Goal: Browse casually

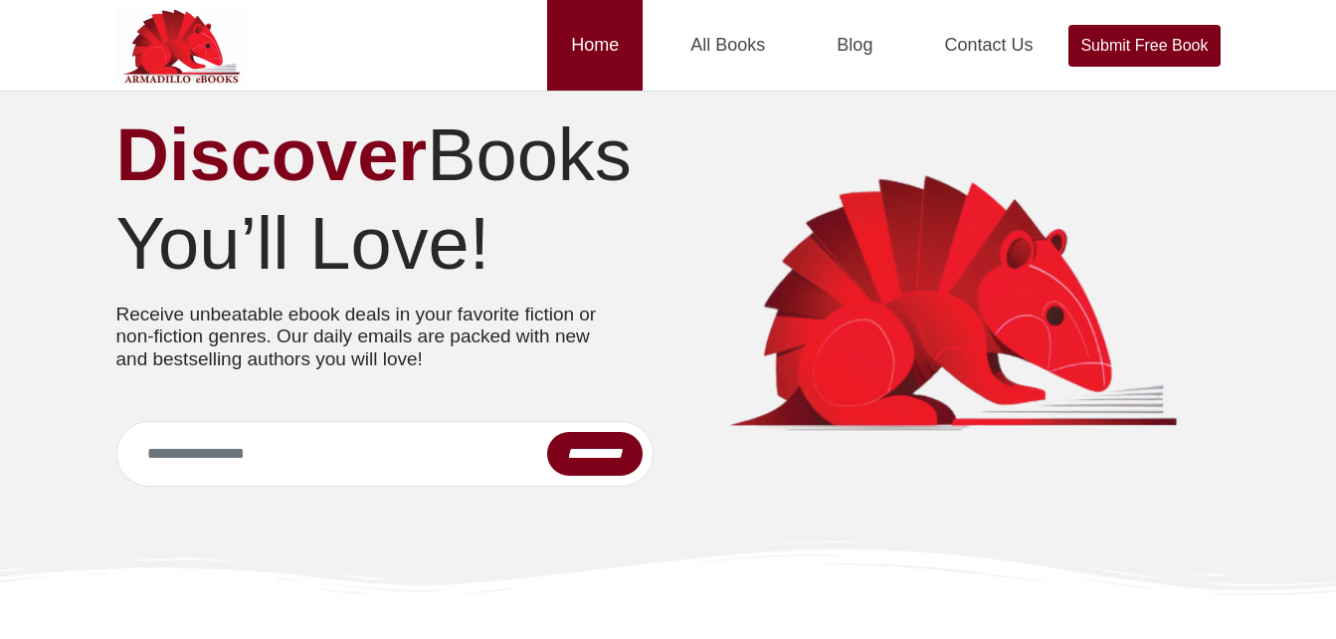
click at [595, 45] on link "Home" at bounding box center [595, 45] width 96 height 91
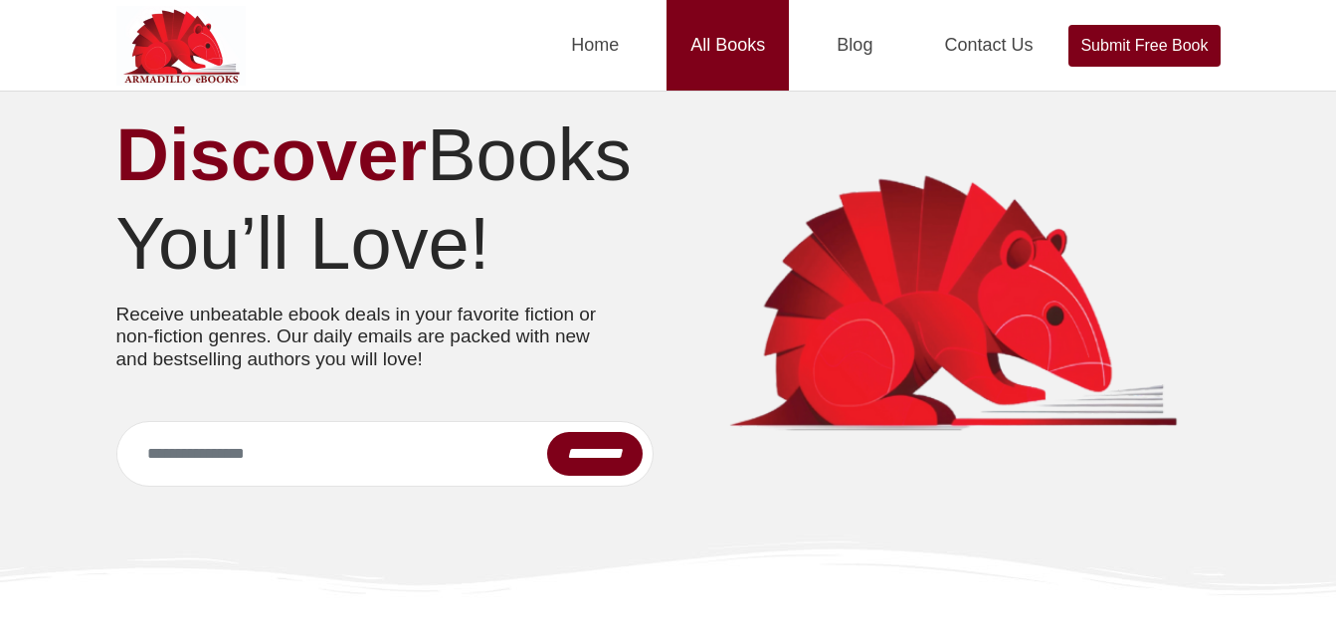
click at [715, 47] on link "All Books" at bounding box center [728, 45] width 122 height 91
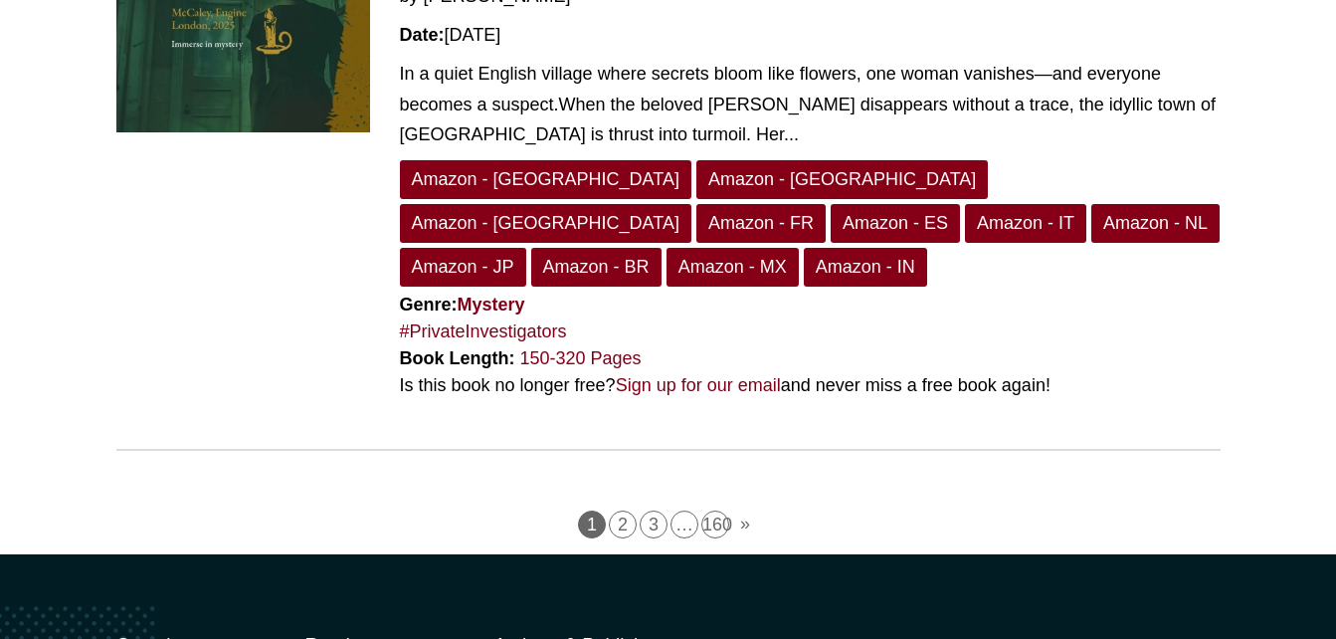
scroll to position [5329, 0]
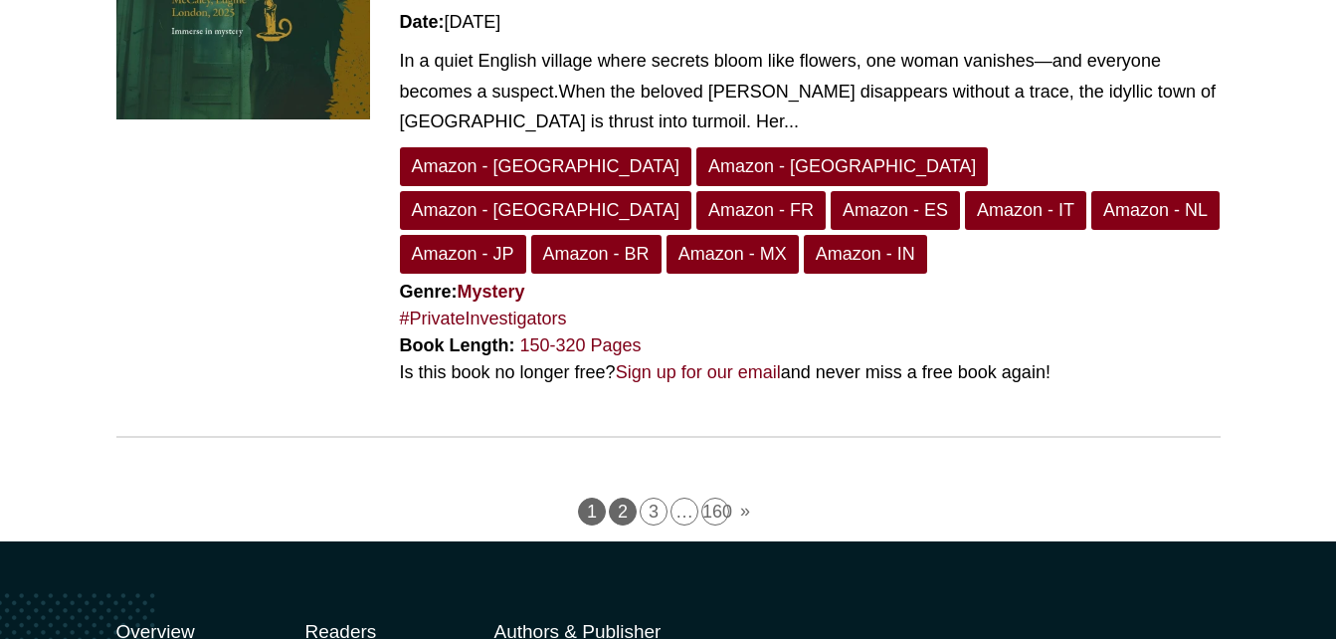
click at [626, 497] on link "2" at bounding box center [623, 511] width 28 height 28
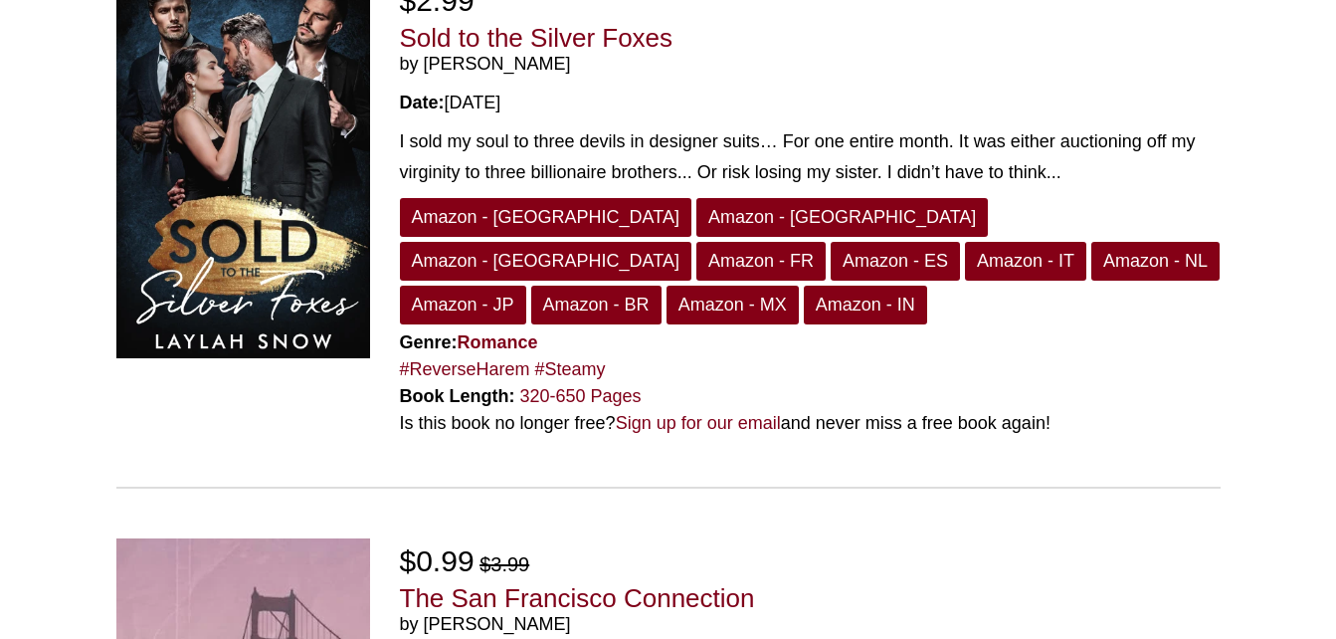
scroll to position [3983, 0]
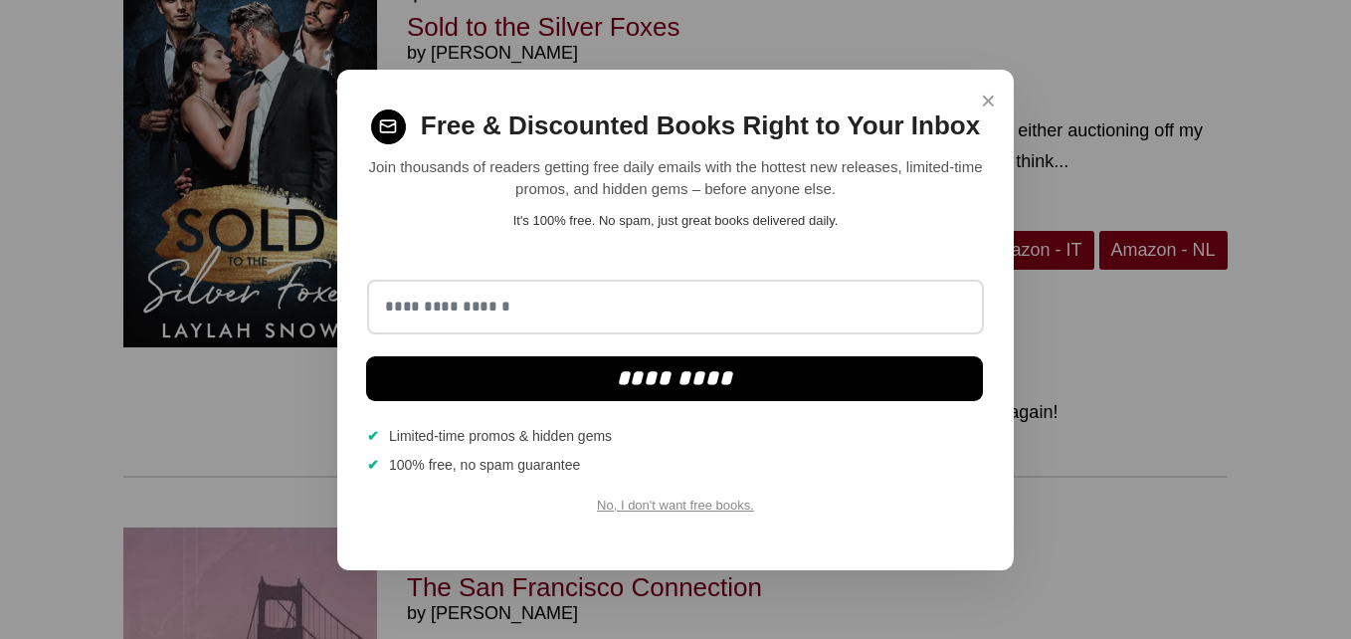
click at [987, 99] on span "×" at bounding box center [988, 101] width 15 height 39
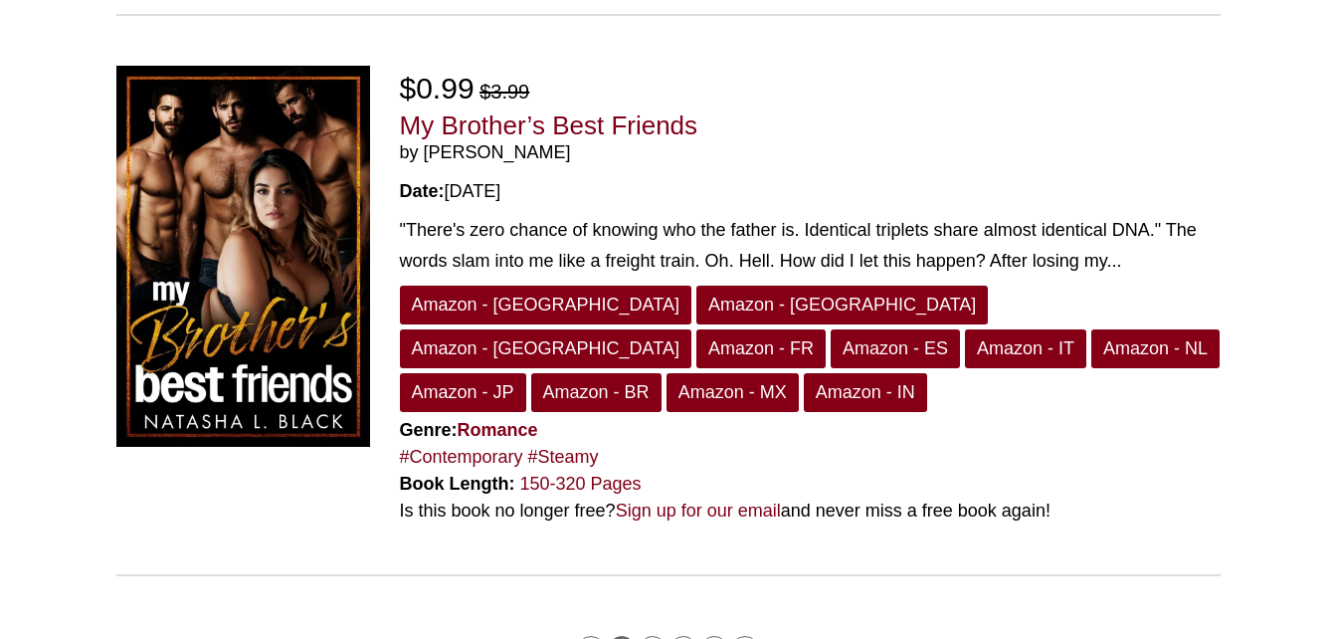
scroll to position [5653, 0]
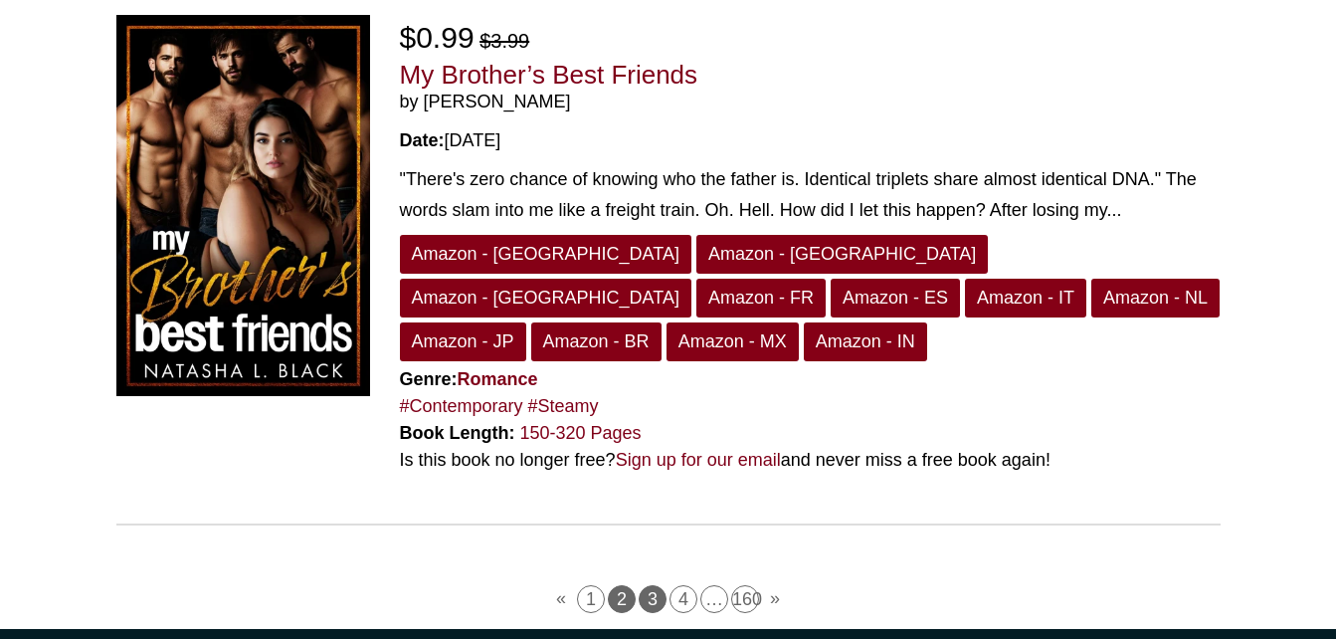
click at [649, 585] on link "3" at bounding box center [653, 599] width 28 height 28
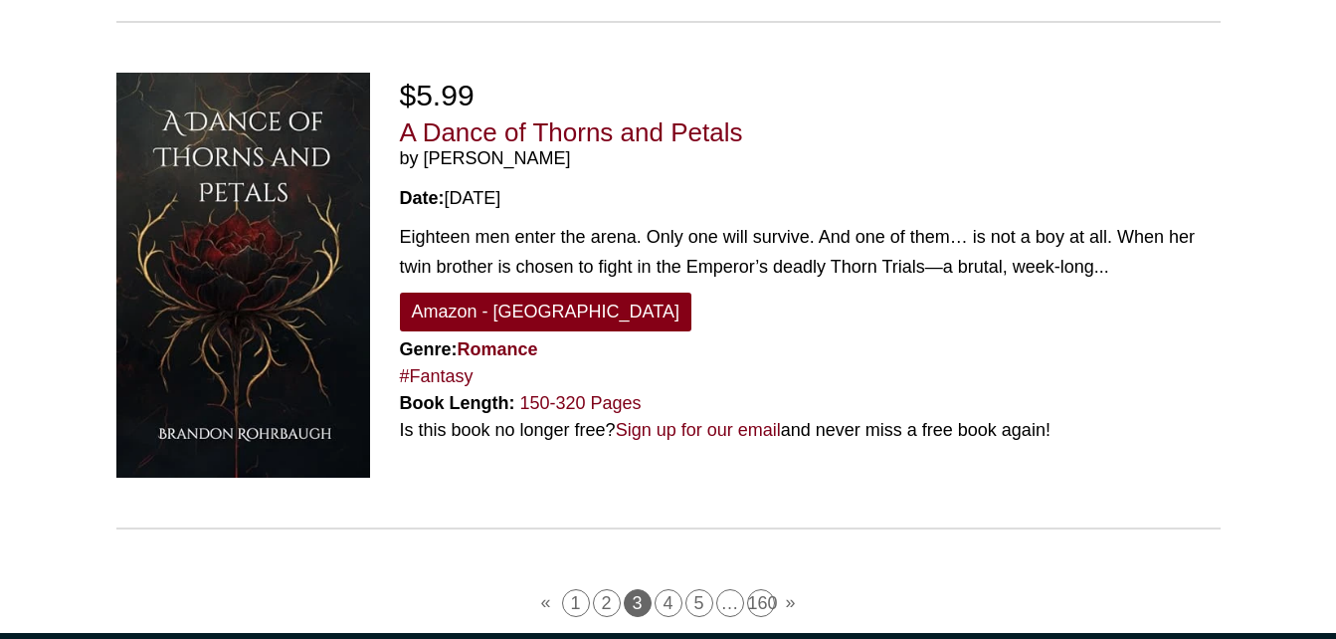
scroll to position [5447, 0]
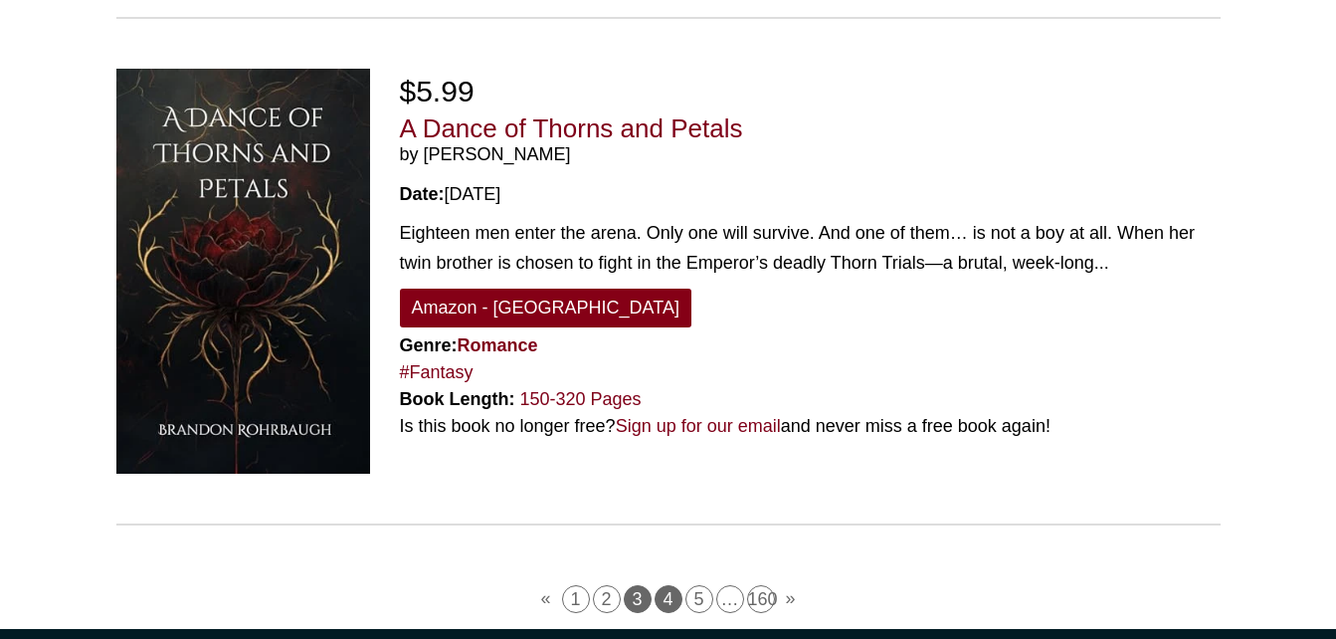
click at [673, 585] on link "4" at bounding box center [669, 599] width 28 height 28
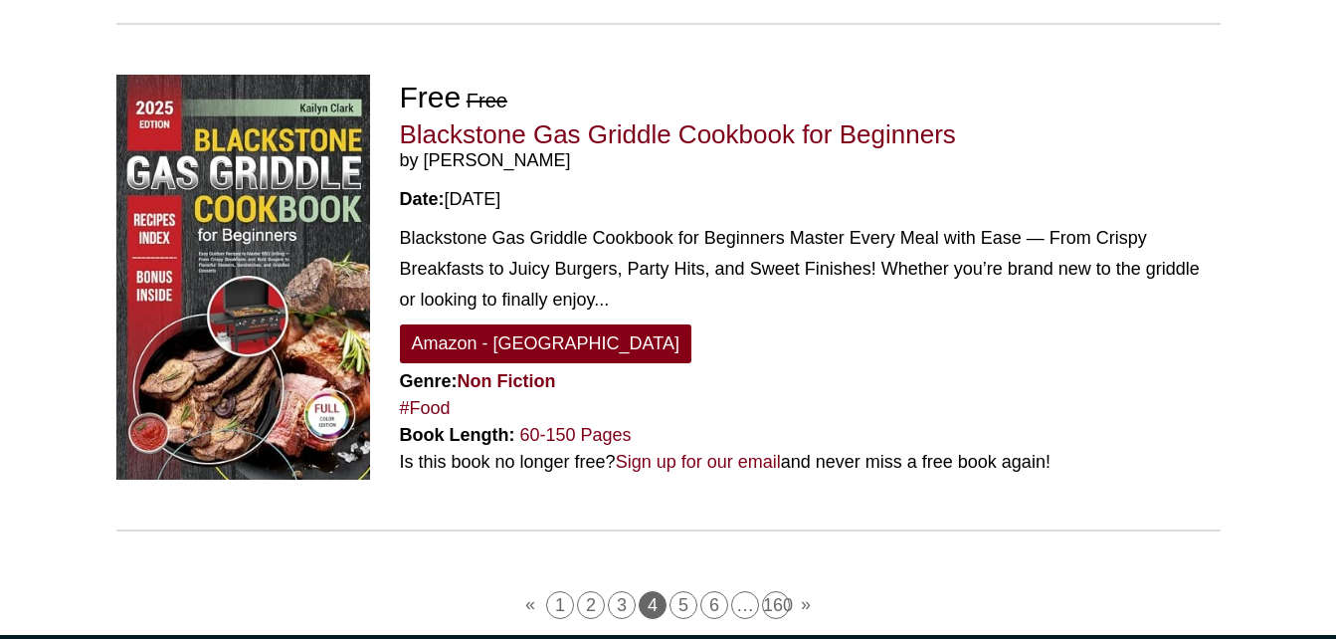
scroll to position [5326, 0]
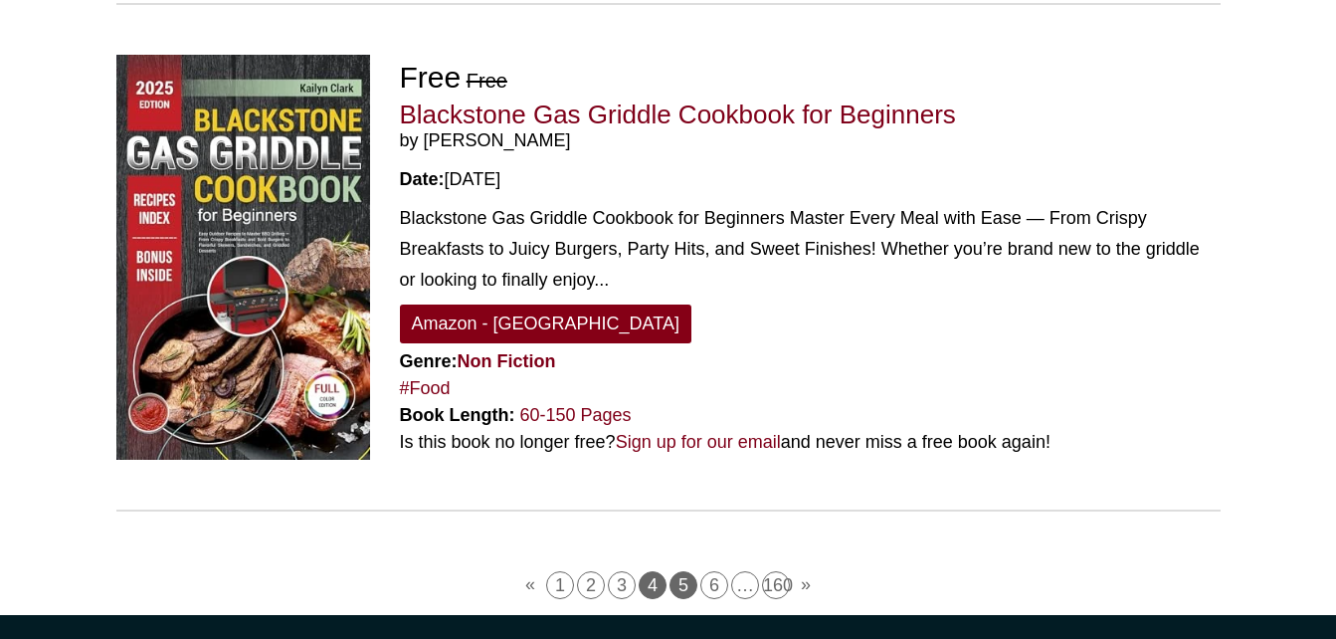
click at [682, 571] on link "5" at bounding box center [684, 585] width 28 height 28
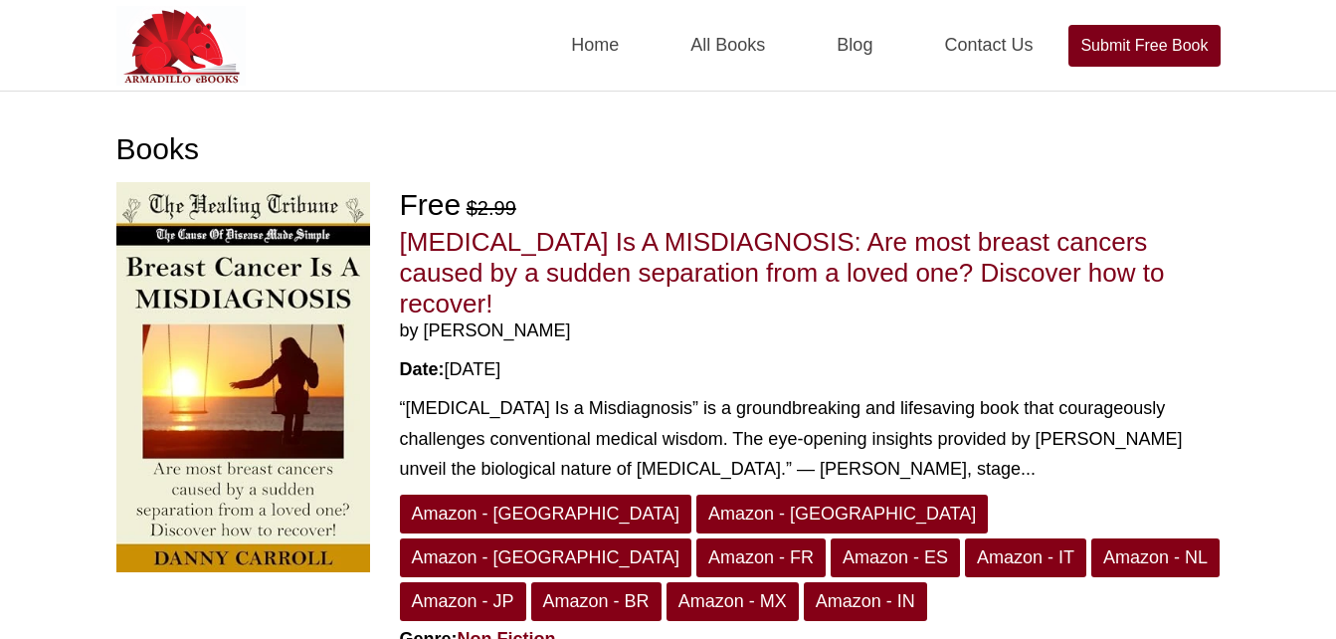
click at [1130, 320] on span "by [PERSON_NAME]" at bounding box center [810, 331] width 821 height 22
click at [1235, 458] on div "Free $2.99 Breast Cancer Is A MISDIAGNOSIS: Are most breast cancers caused by a…" at bounding box center [810, 457] width 851 height 551
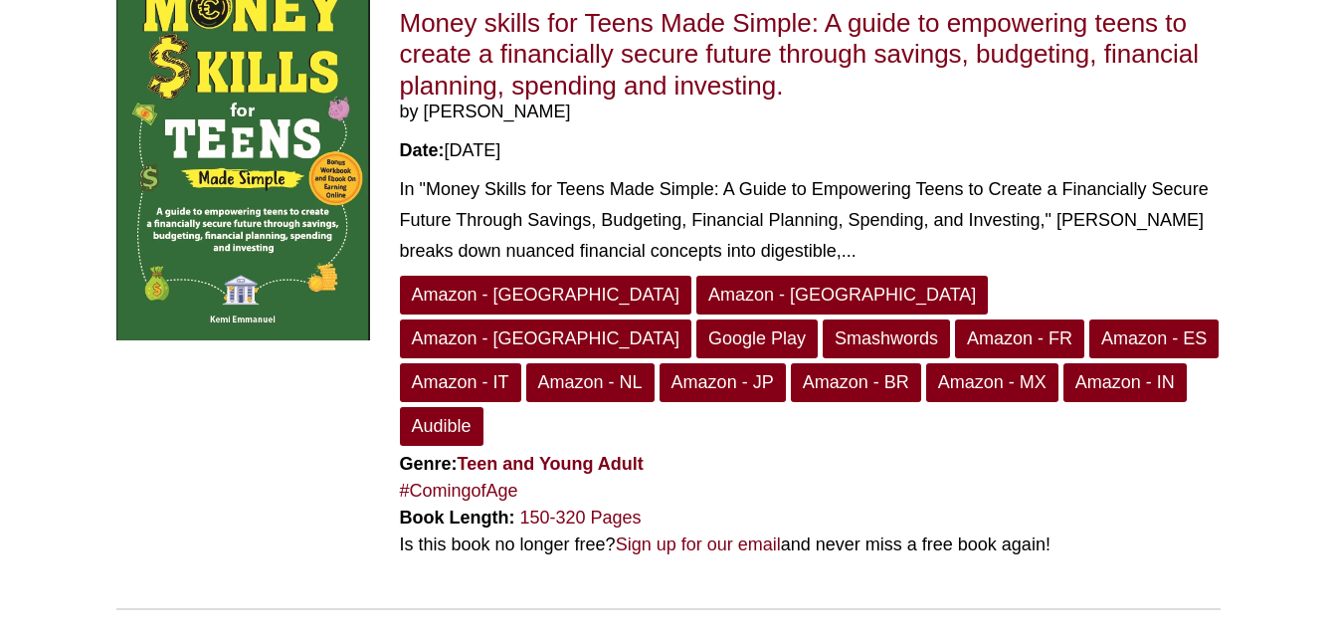
scroll to position [5385, 0]
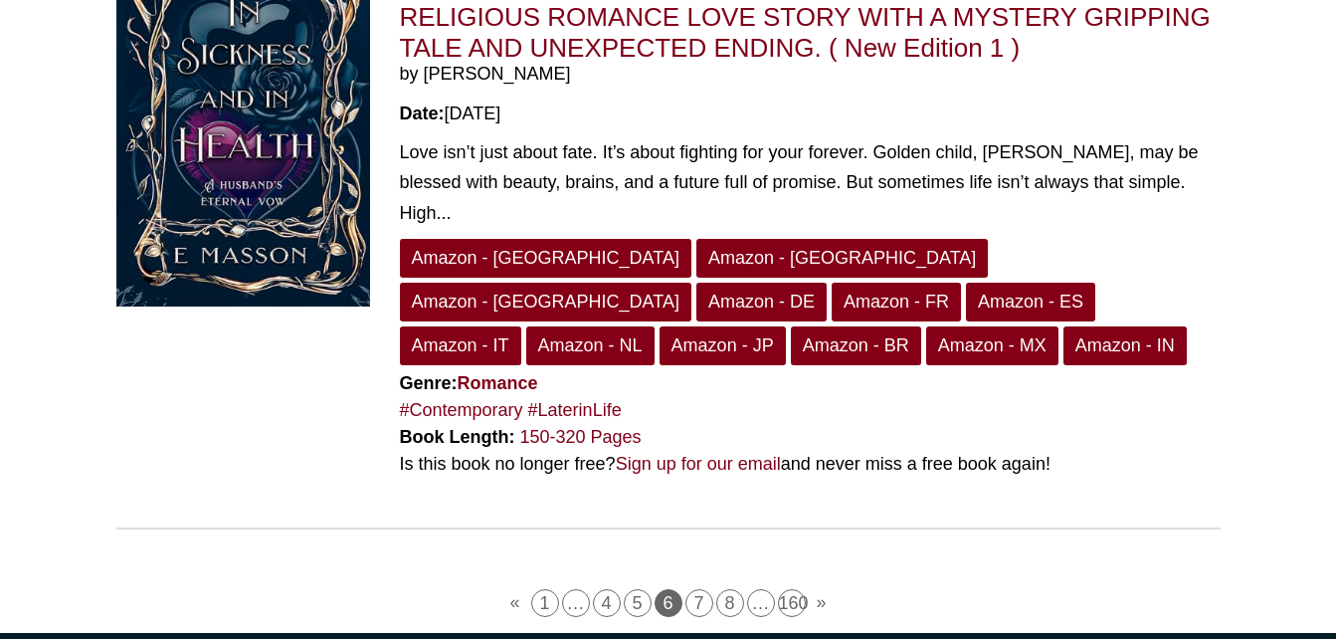
scroll to position [5485, 0]
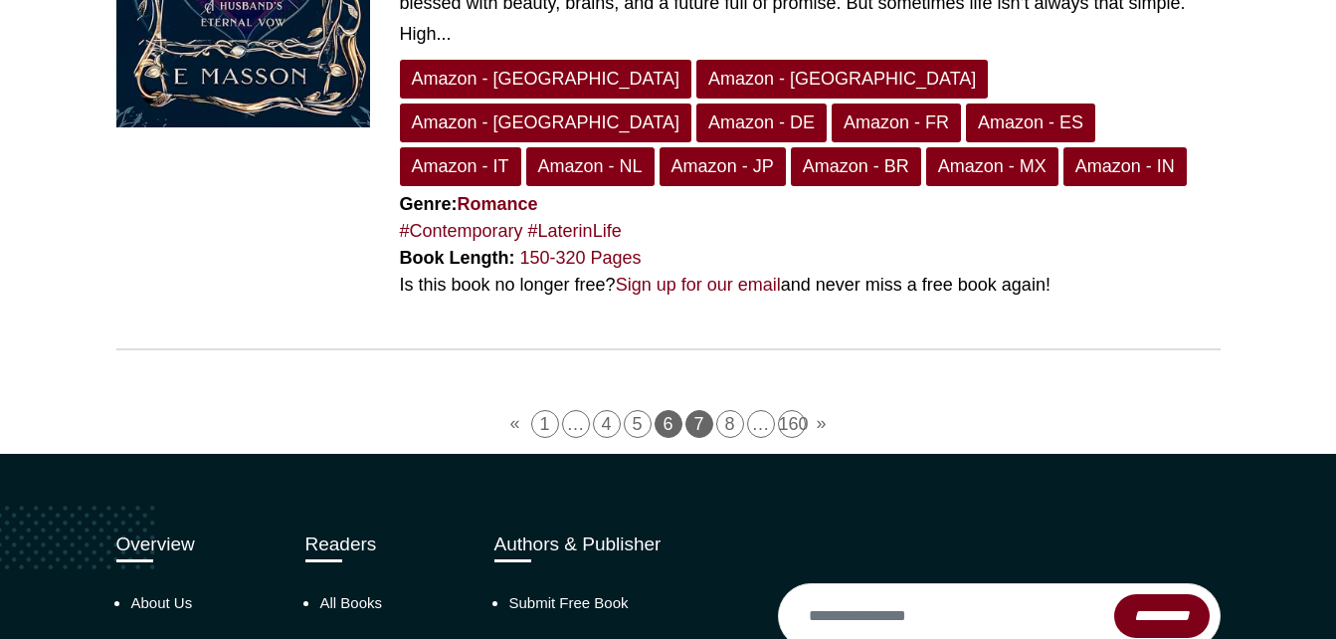
click at [698, 410] on link "7" at bounding box center [699, 424] width 28 height 28
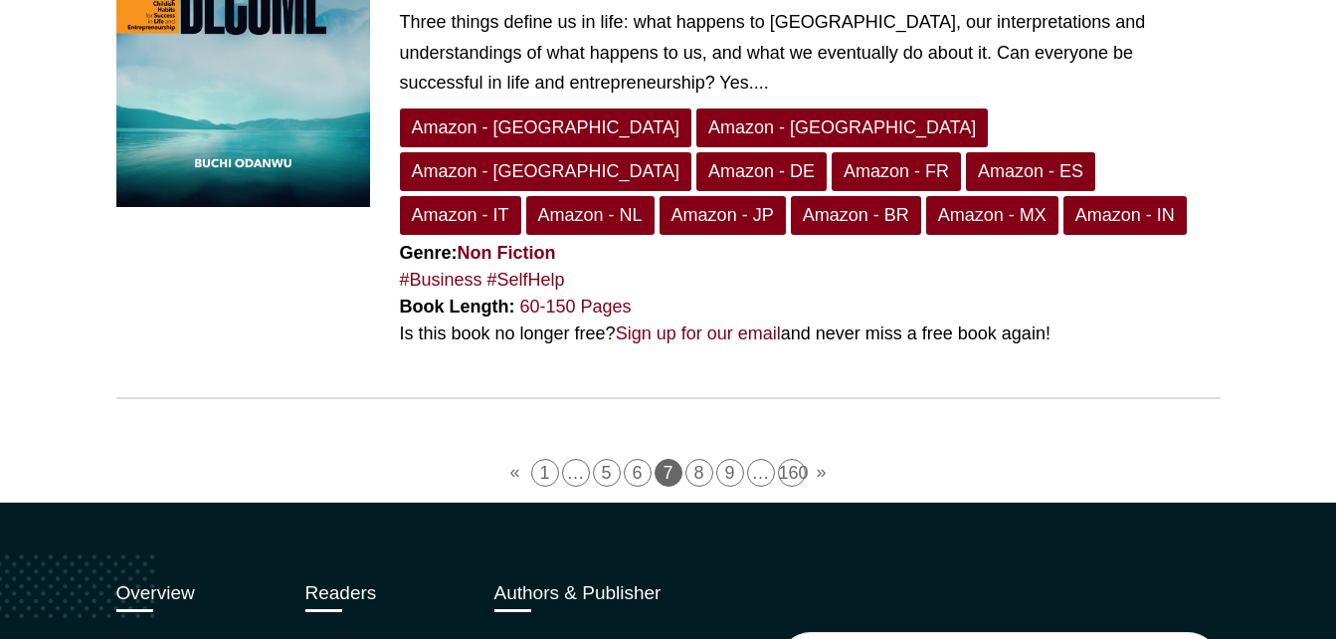
scroll to position [5371, 0]
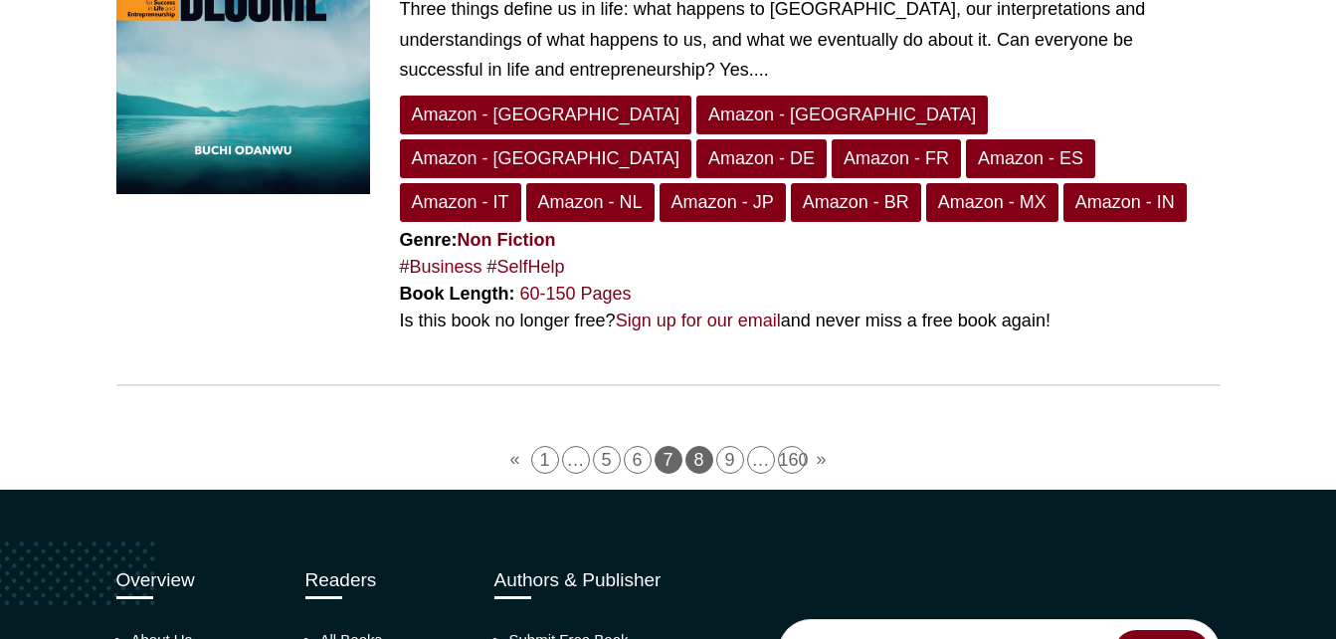
click at [695, 446] on link "8" at bounding box center [699, 460] width 28 height 28
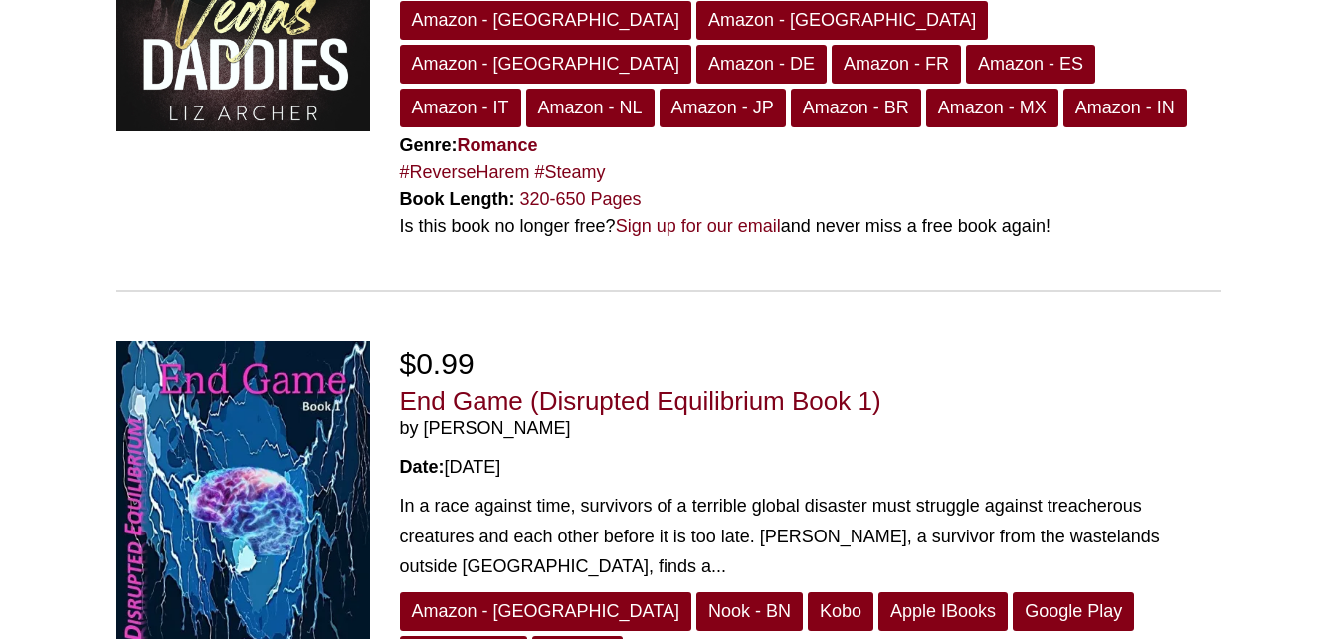
scroll to position [5303, 0]
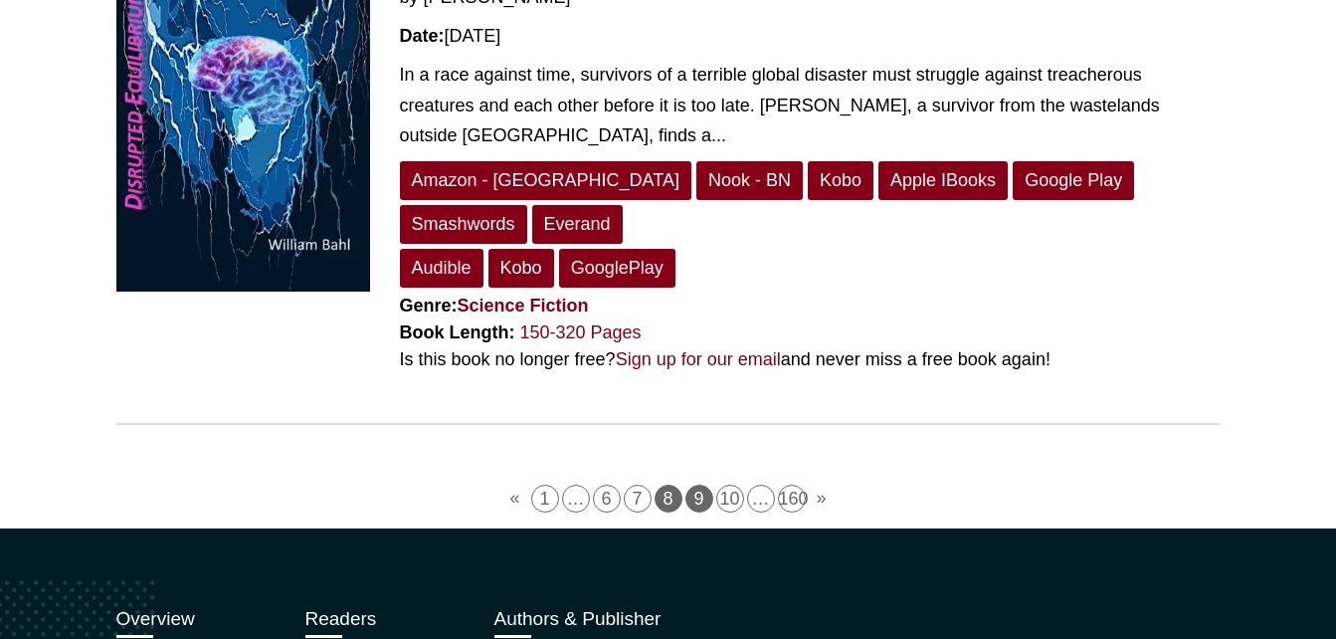
click at [705, 485] on link "9" at bounding box center [699, 499] width 28 height 28
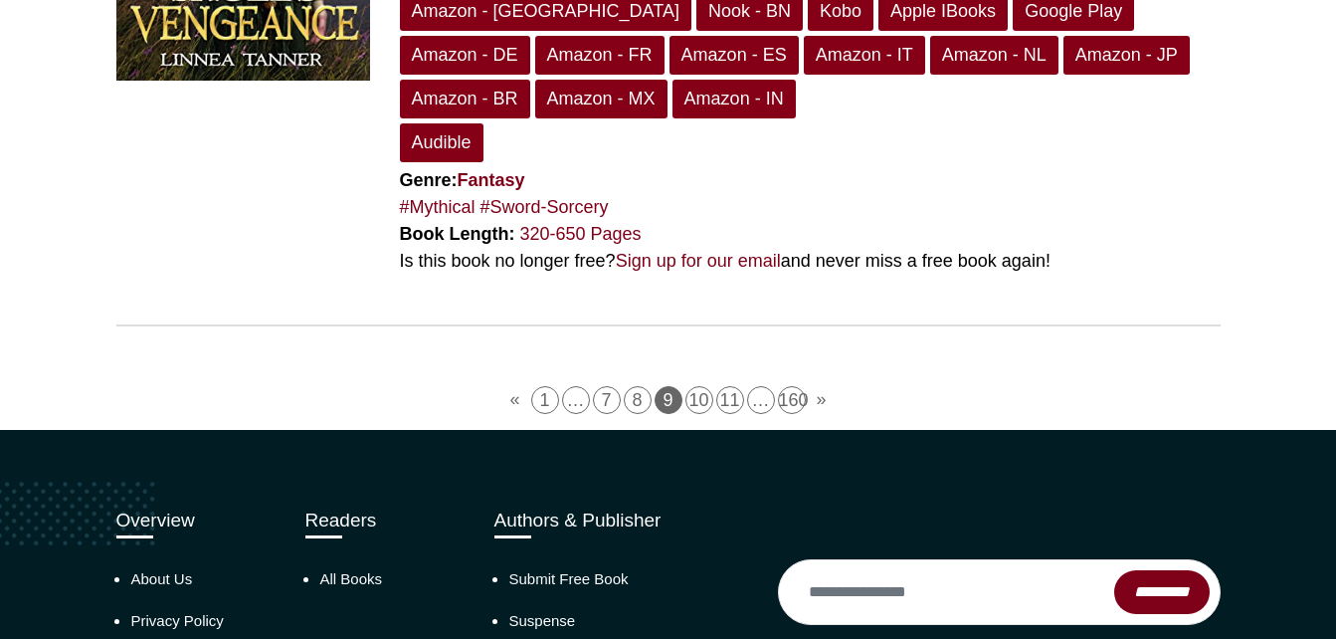
scroll to position [5584, 0]
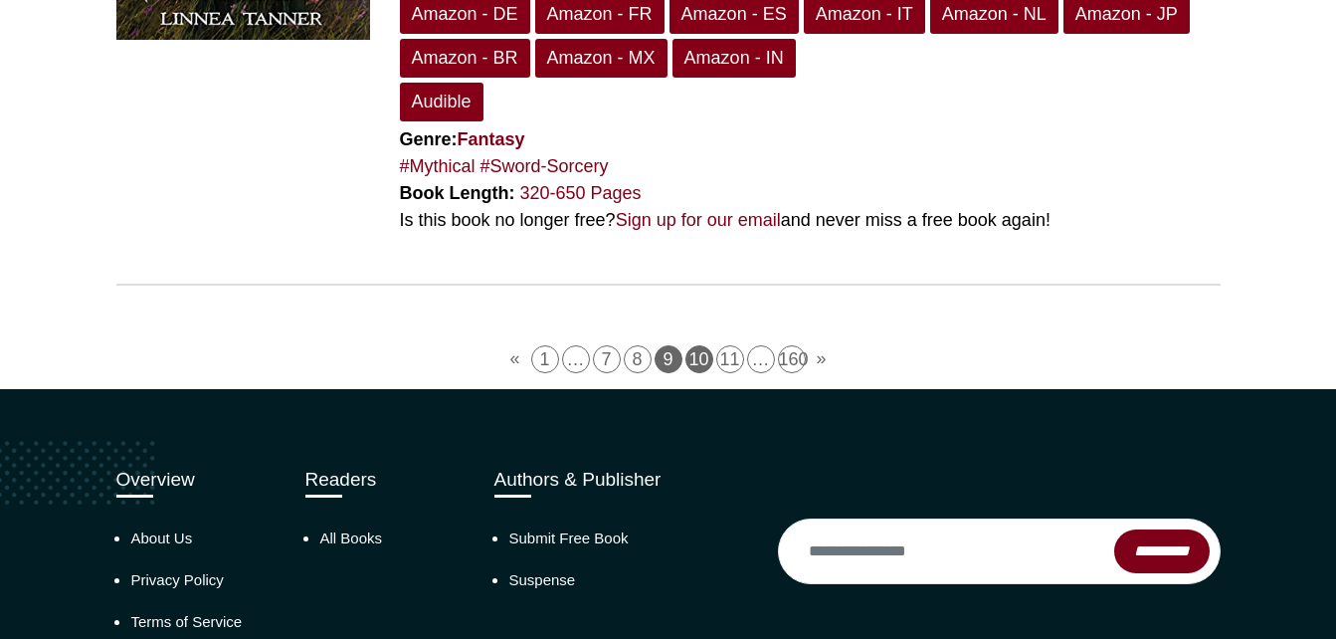
click at [695, 345] on link "10" at bounding box center [699, 359] width 28 height 28
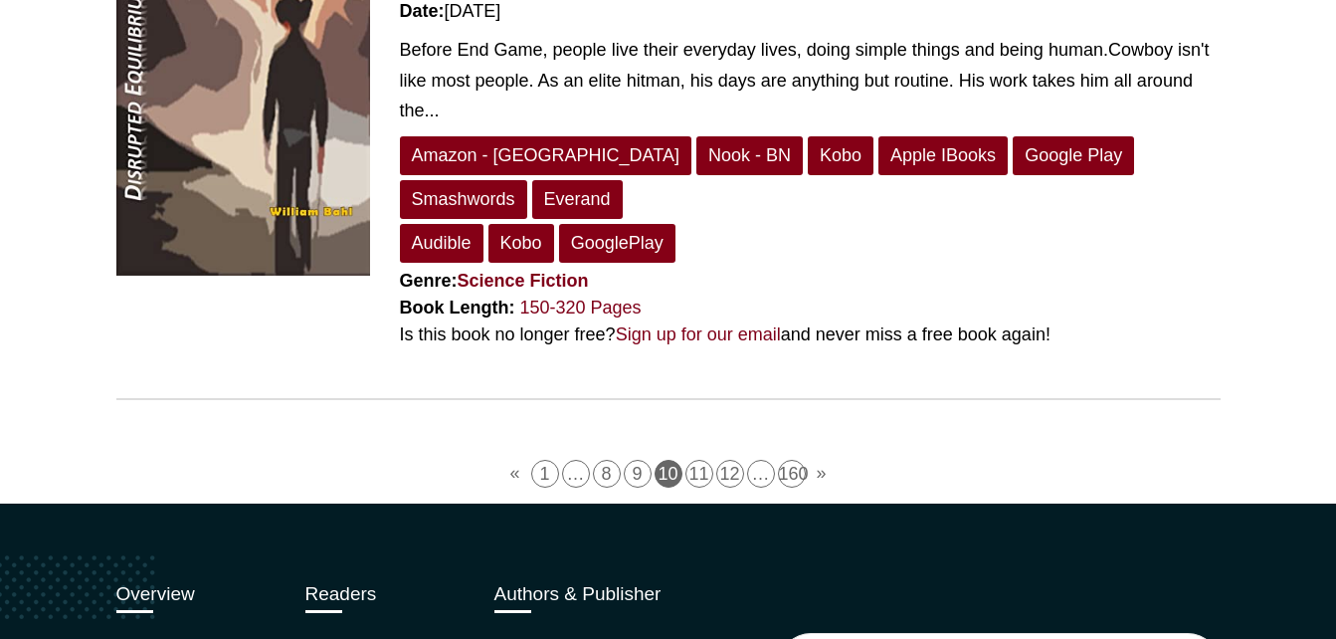
scroll to position [5422, 0]
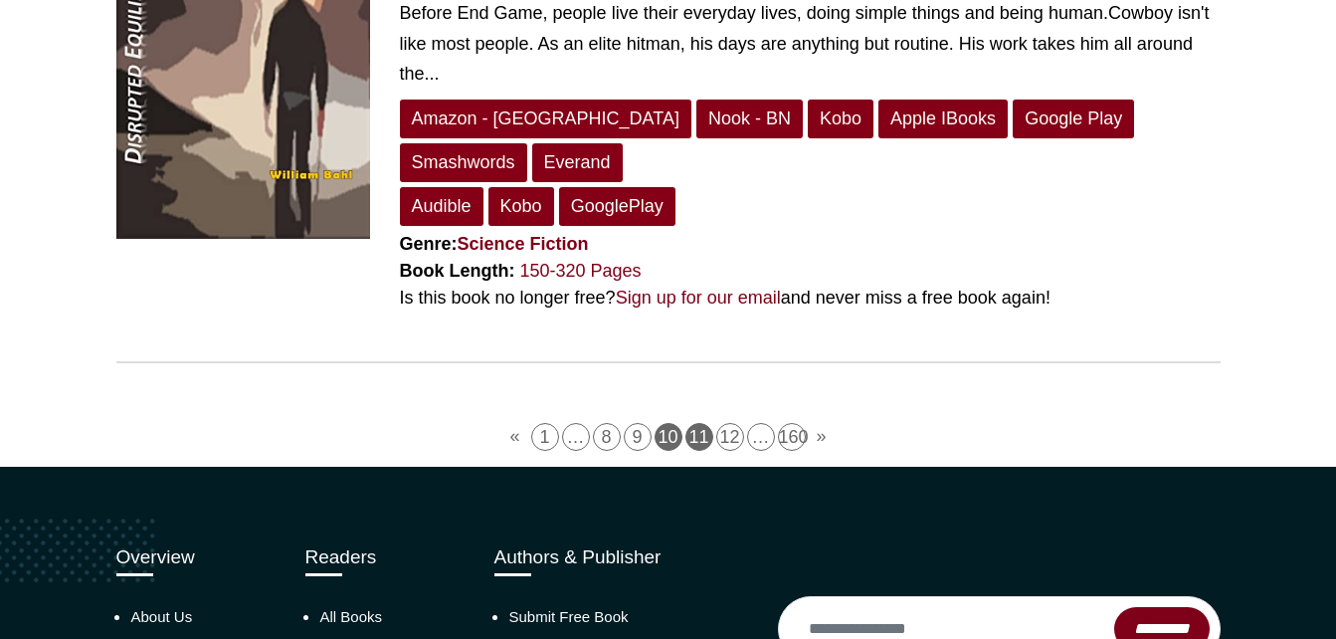
click at [696, 423] on link "11" at bounding box center [699, 437] width 28 height 28
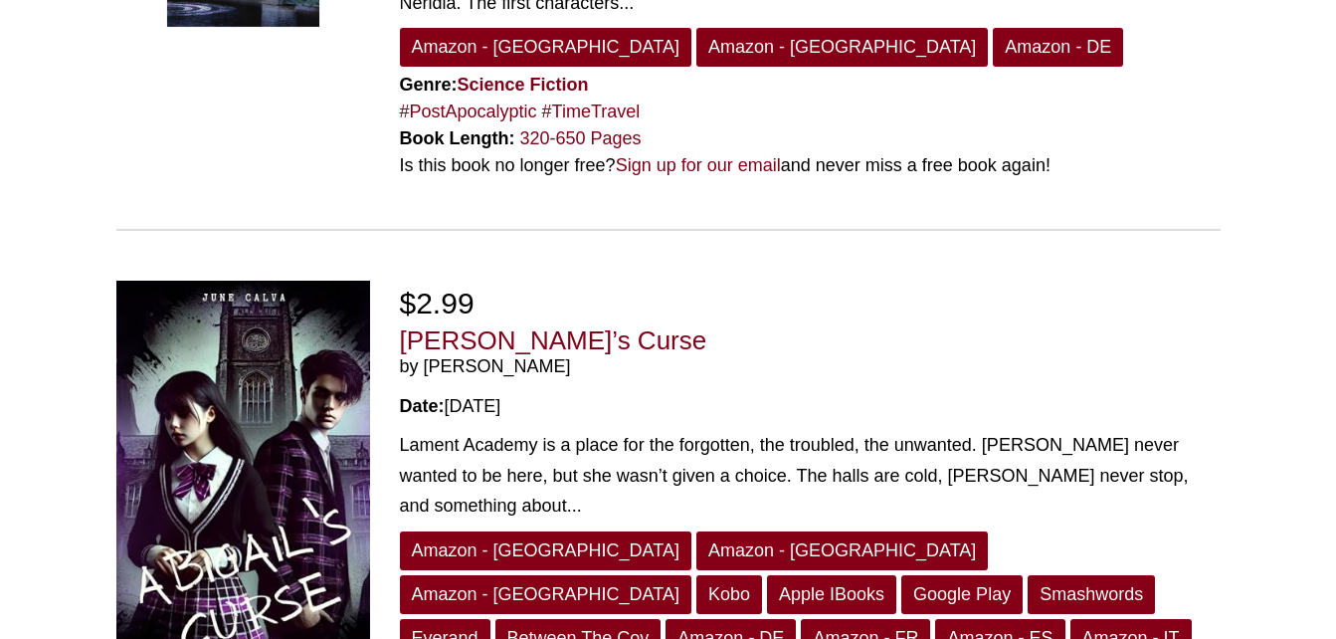
scroll to position [5495, 0]
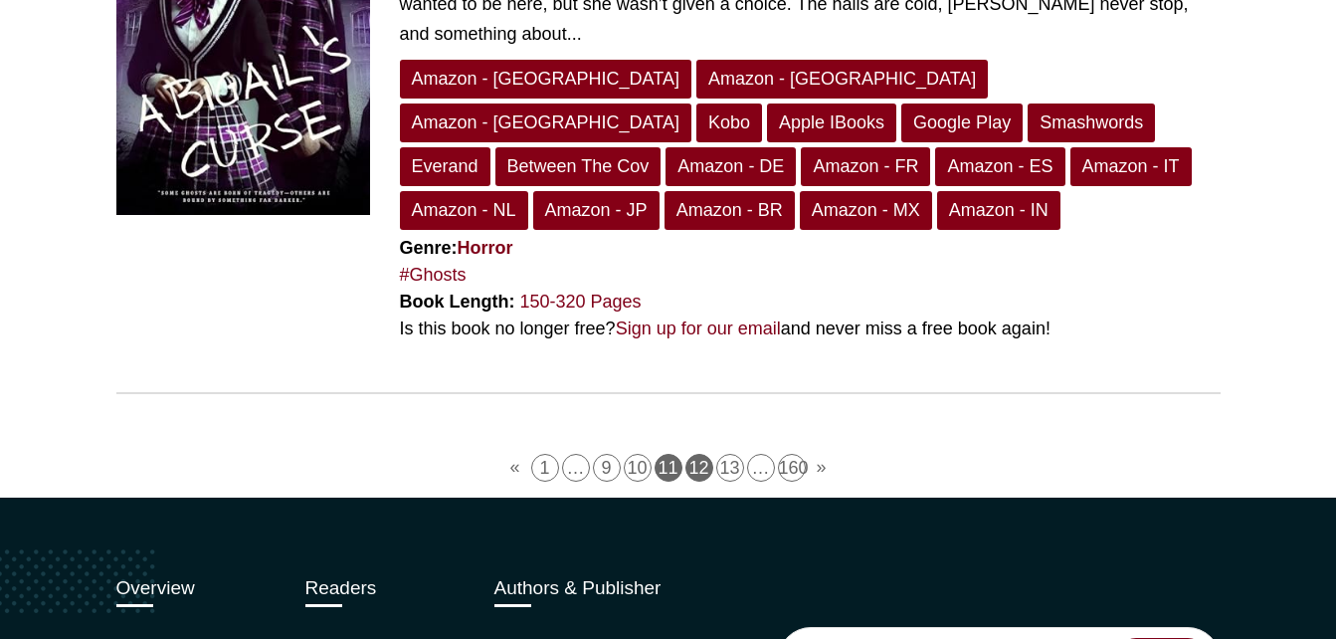
click at [699, 454] on link "12" at bounding box center [699, 468] width 28 height 28
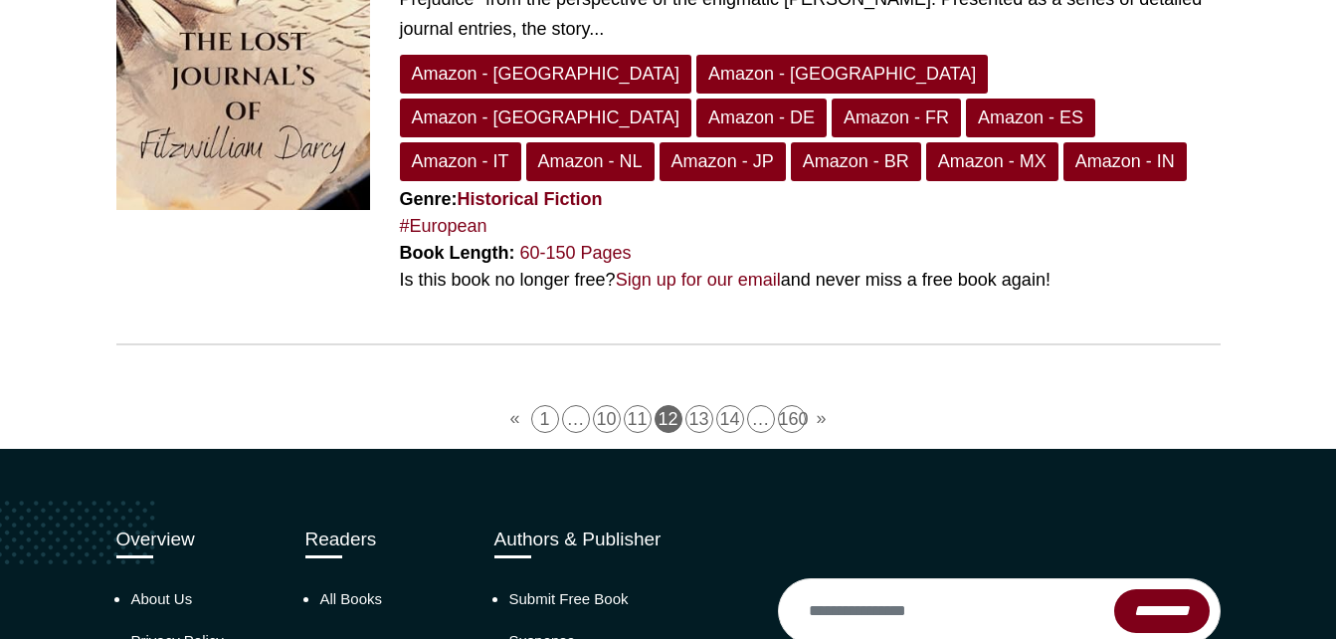
scroll to position [5318, 0]
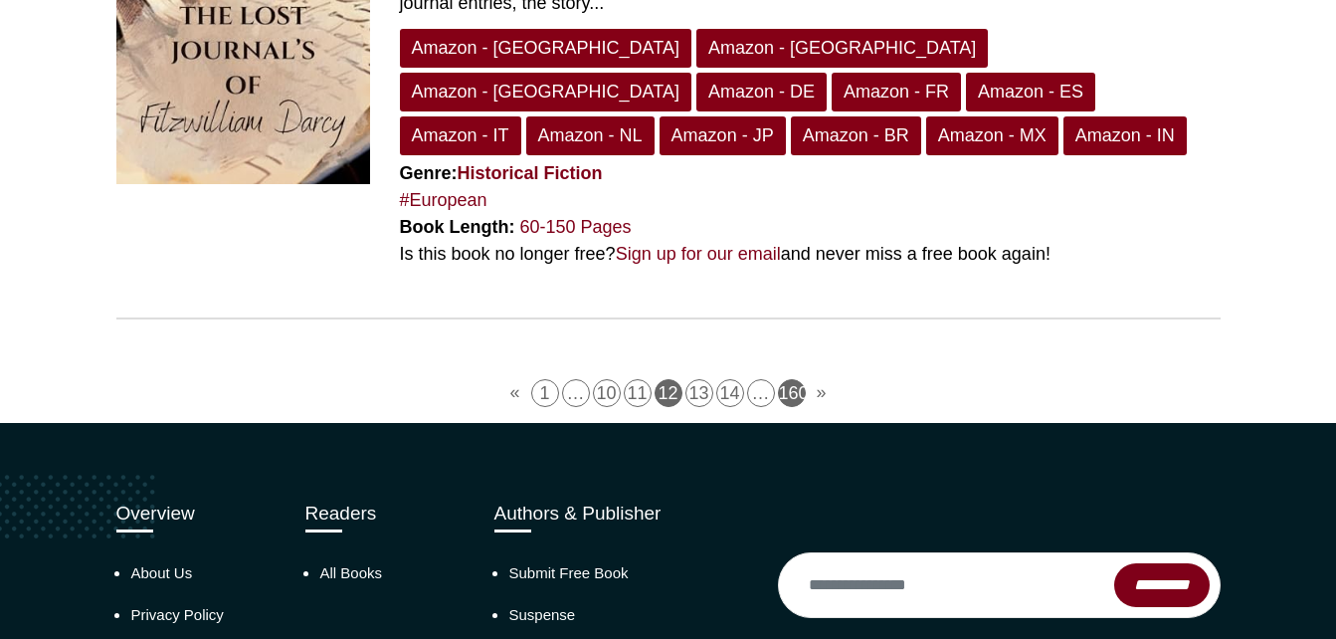
click at [797, 379] on link "160" at bounding box center [792, 393] width 28 height 28
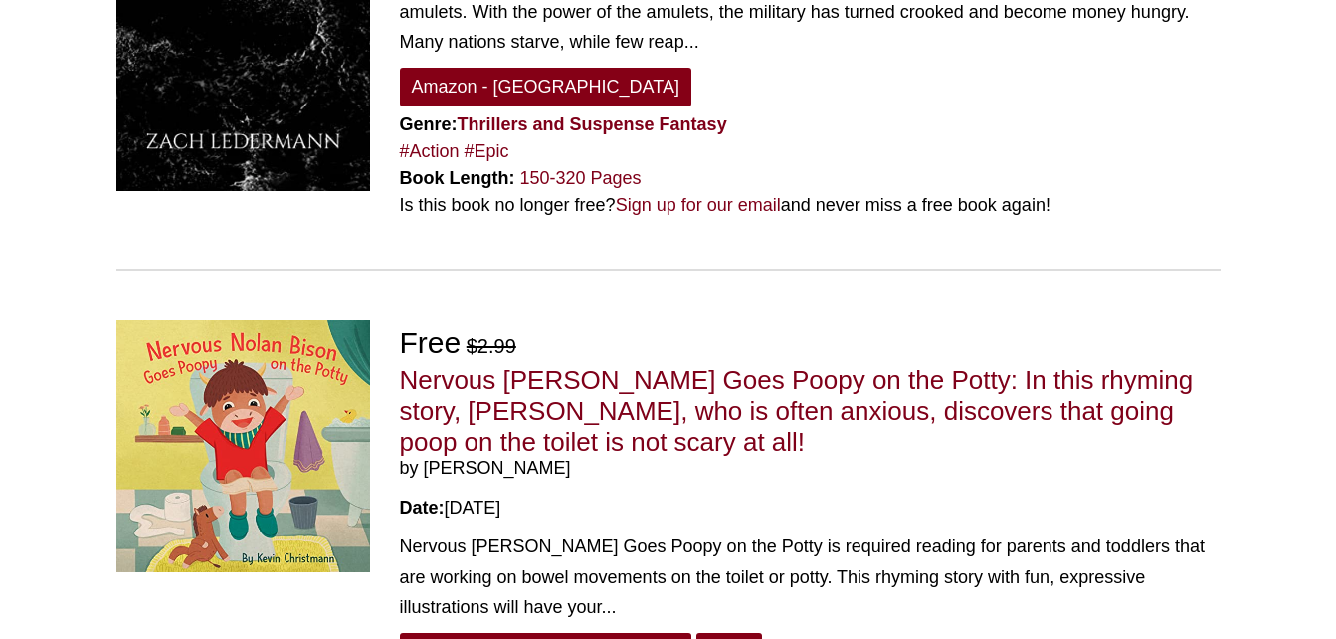
scroll to position [22, 0]
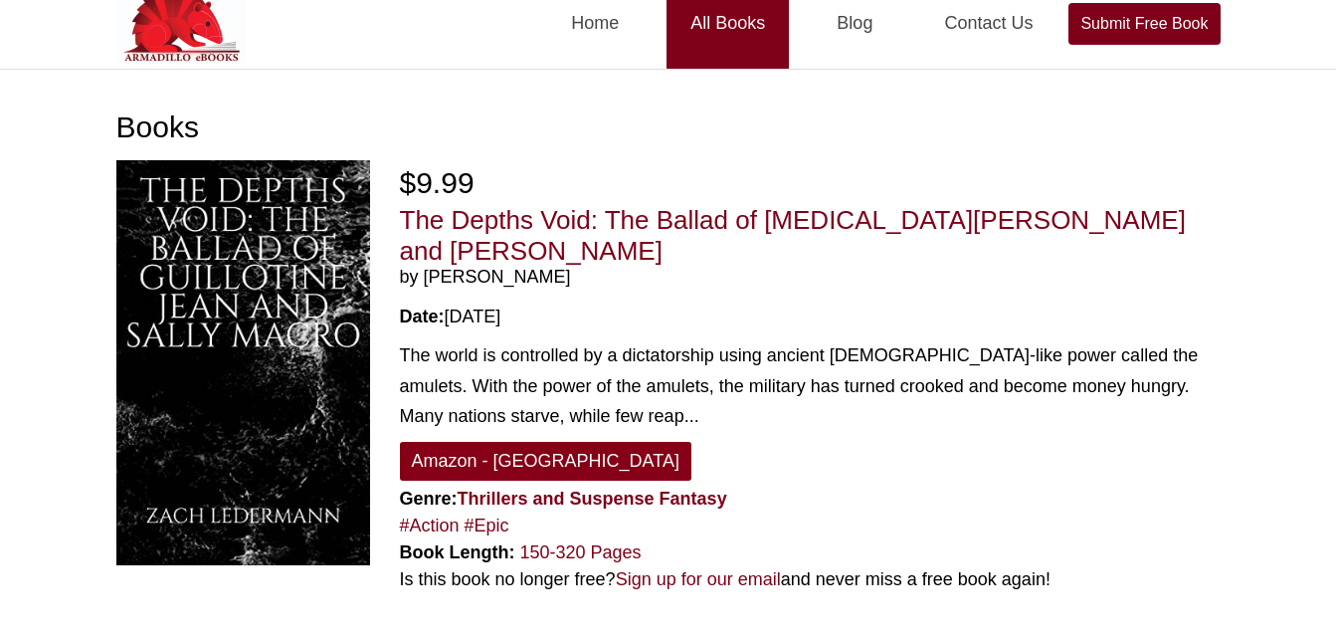
click at [733, 25] on link "All Books" at bounding box center [728, 23] width 122 height 91
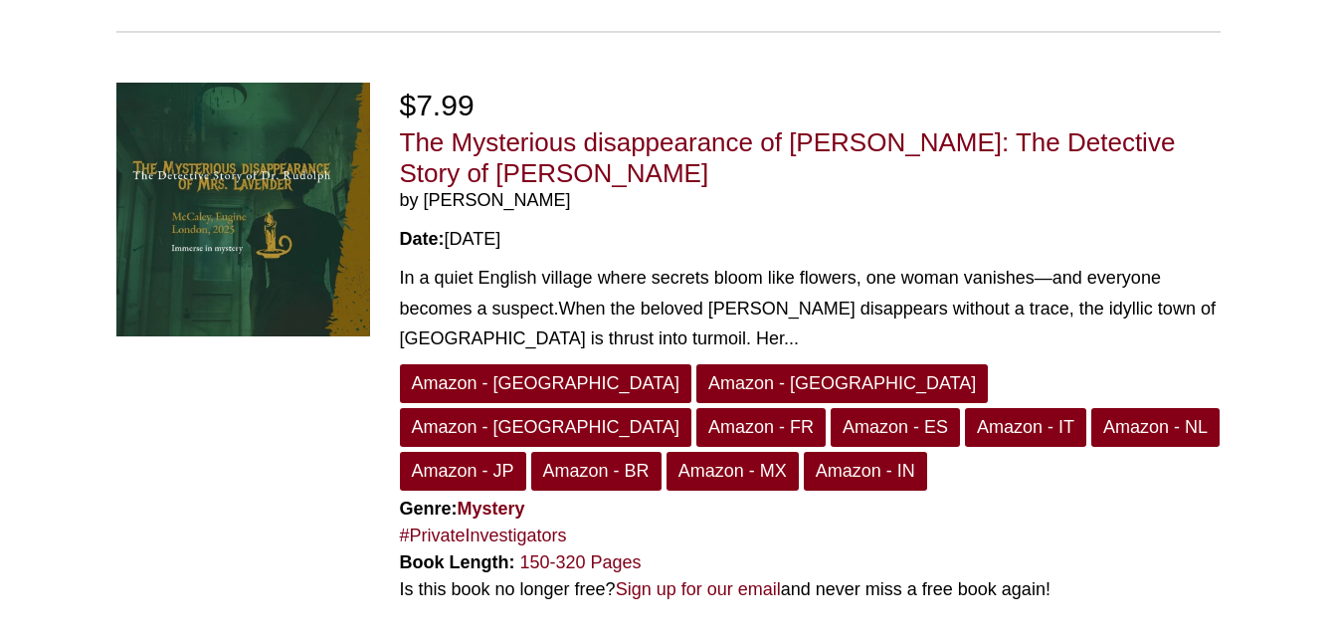
scroll to position [5329, 0]
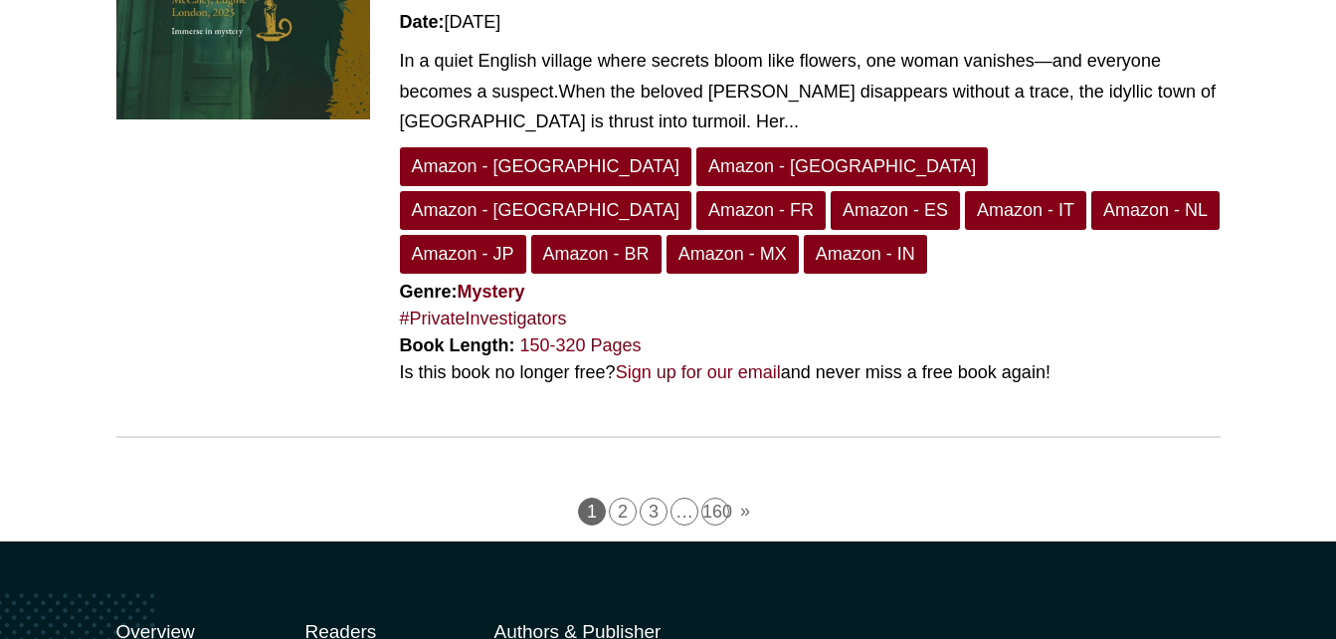
click at [680, 497] on span "…" at bounding box center [685, 511] width 28 height 28
click at [717, 497] on link "160" at bounding box center [715, 511] width 28 height 28
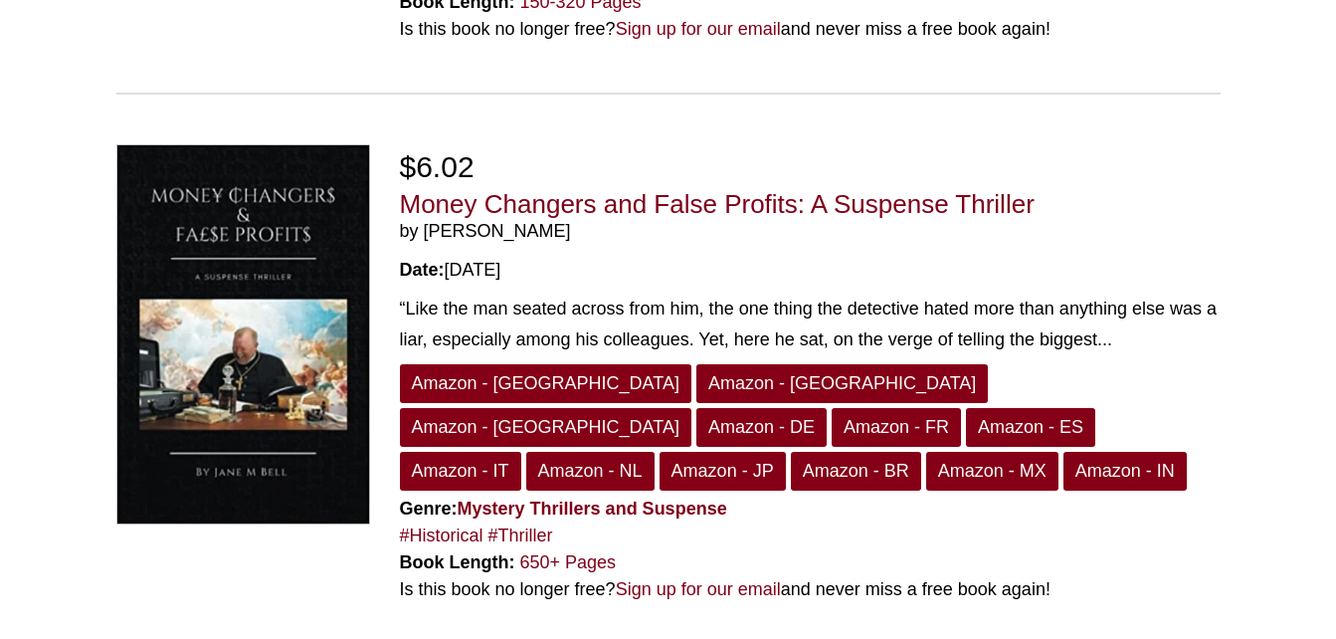
scroll to position [3187, 0]
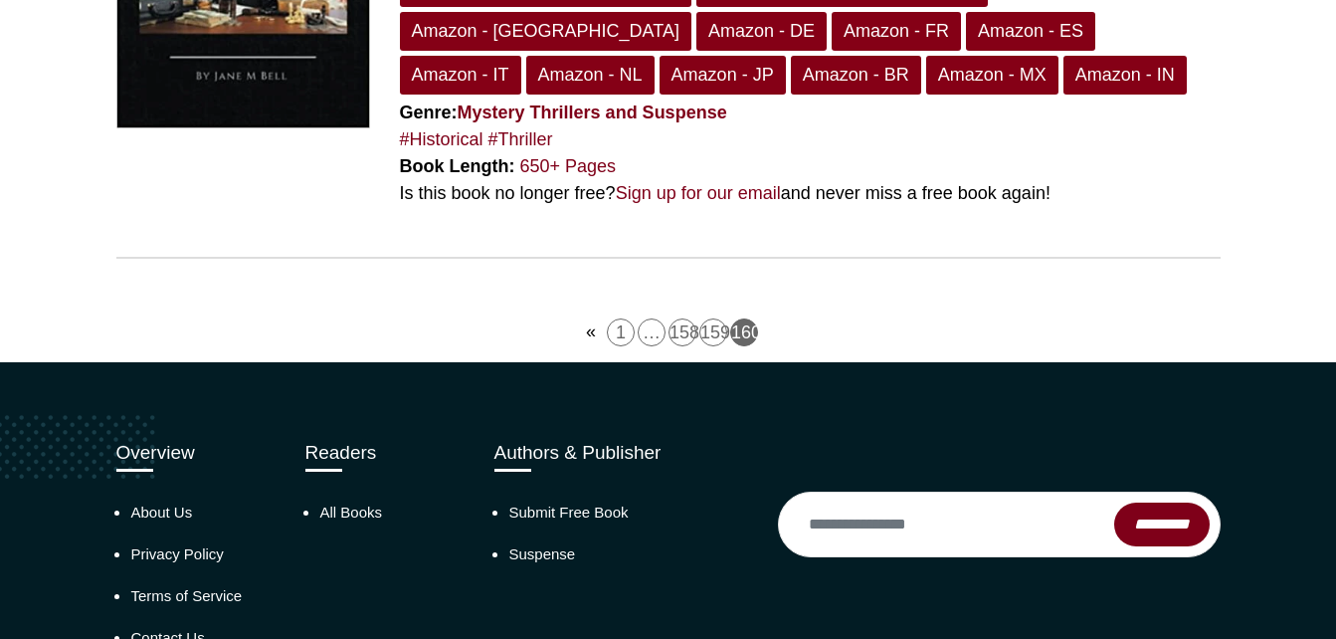
click at [589, 318] on link "«" at bounding box center [591, 332] width 26 height 28
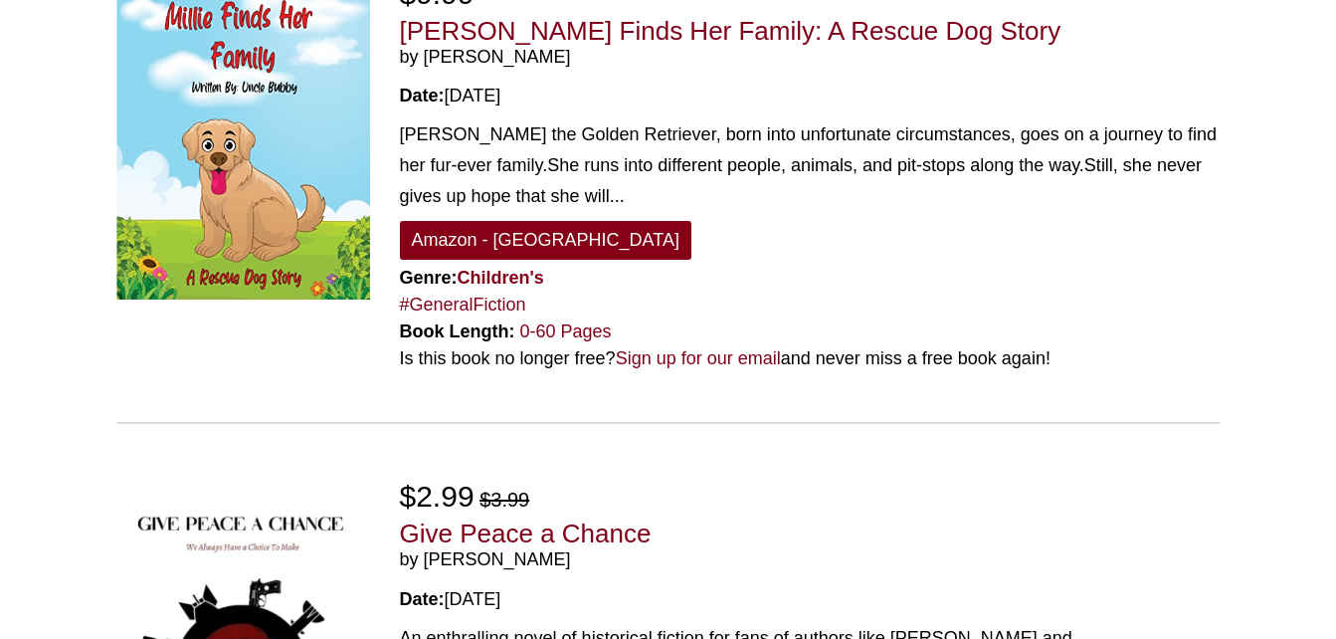
scroll to position [5180, 0]
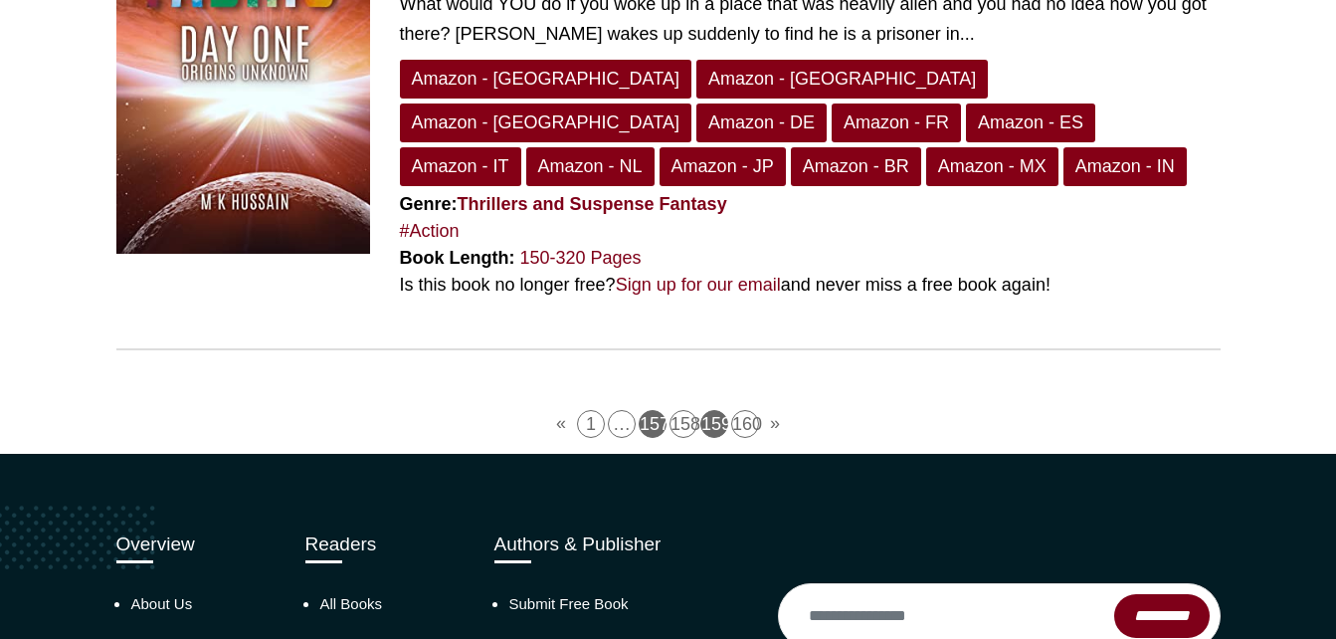
click at [653, 410] on link "157" at bounding box center [653, 424] width 28 height 28
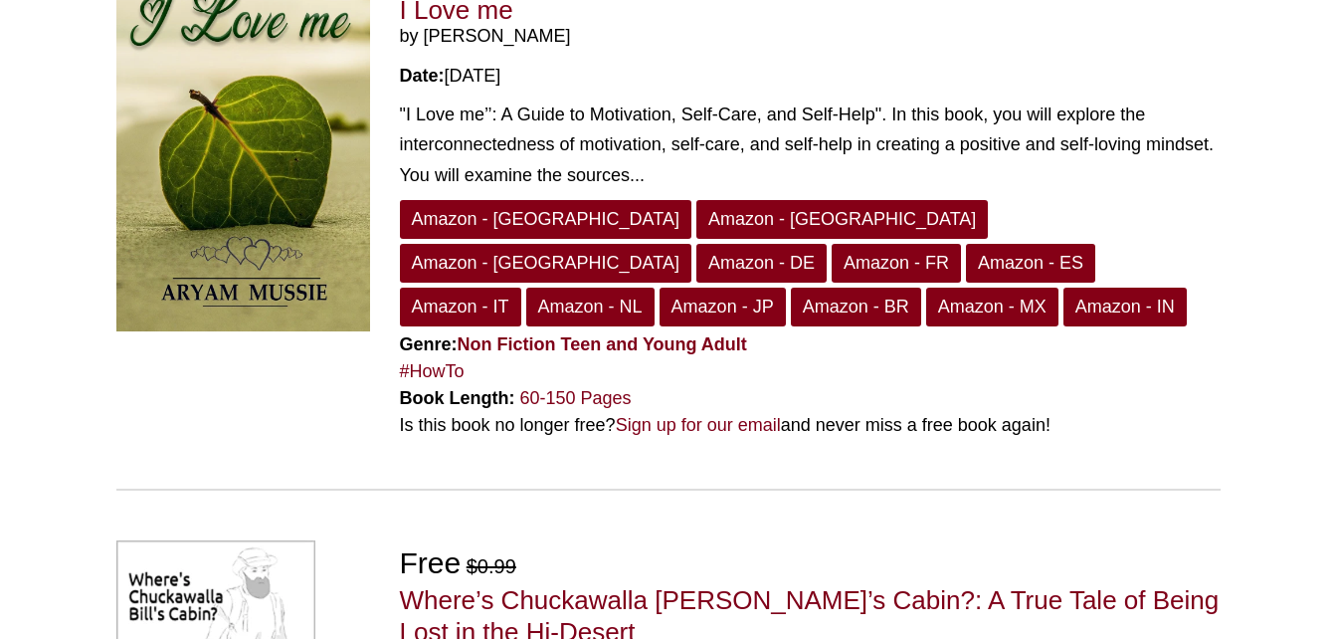
scroll to position [5143, 0]
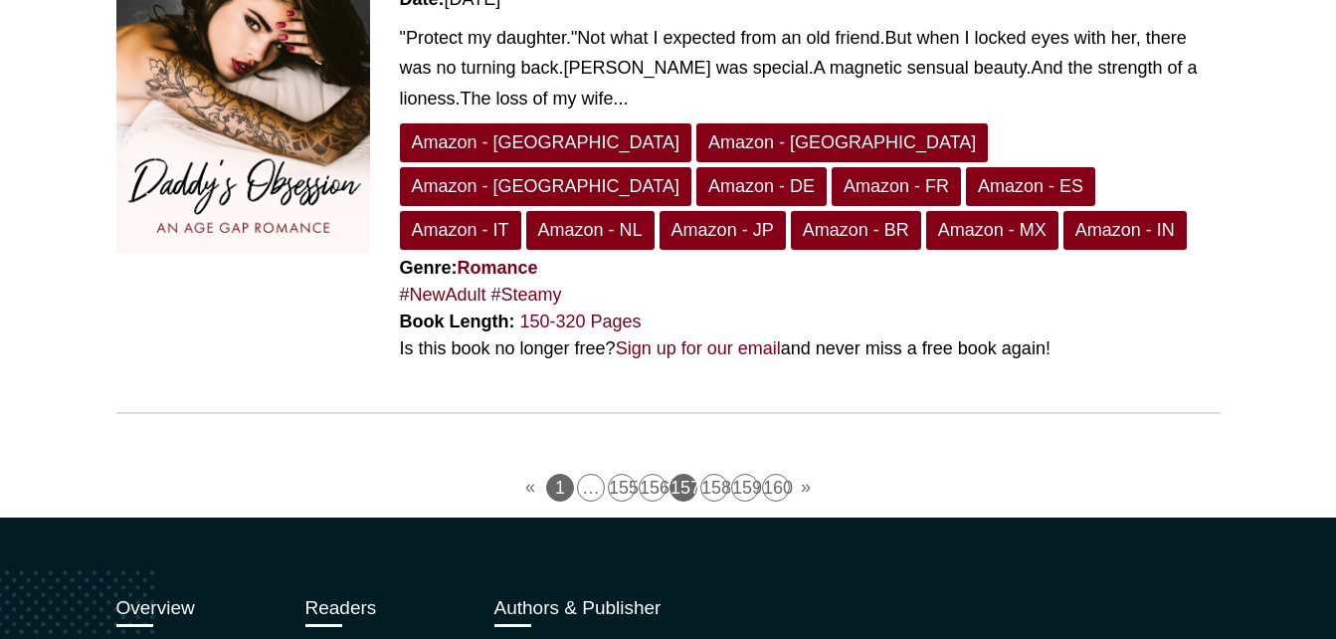
click at [565, 474] on link "1" at bounding box center [560, 488] width 28 height 28
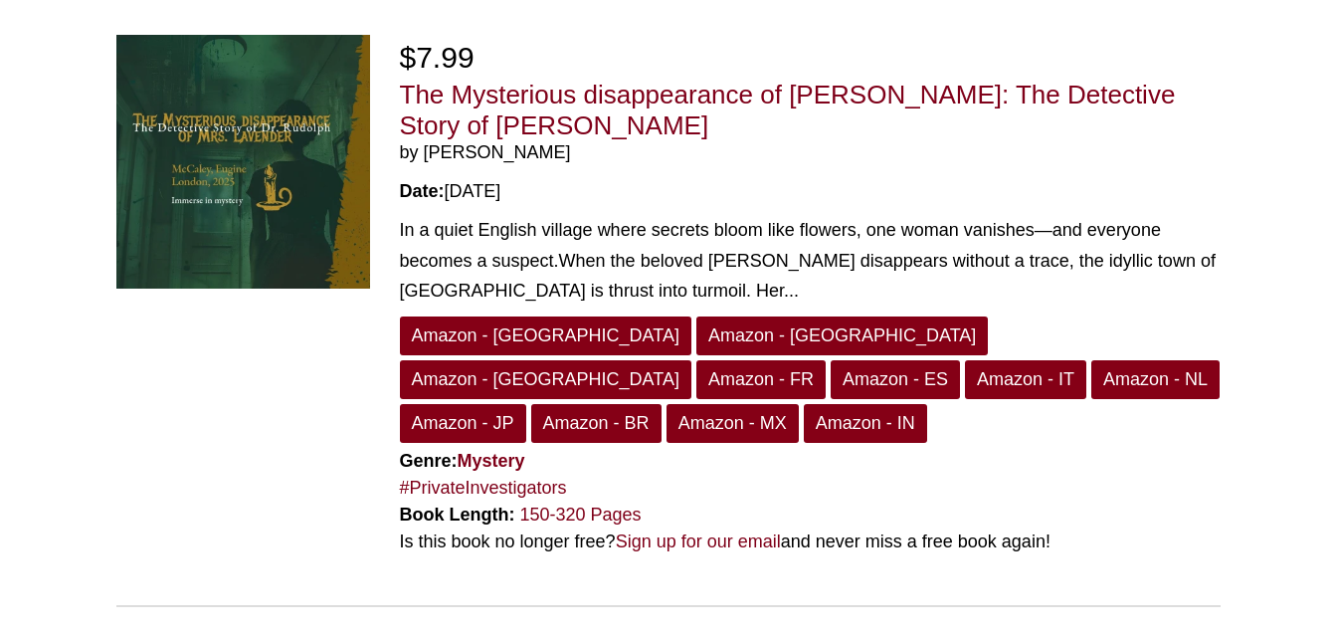
scroll to position [5172, 0]
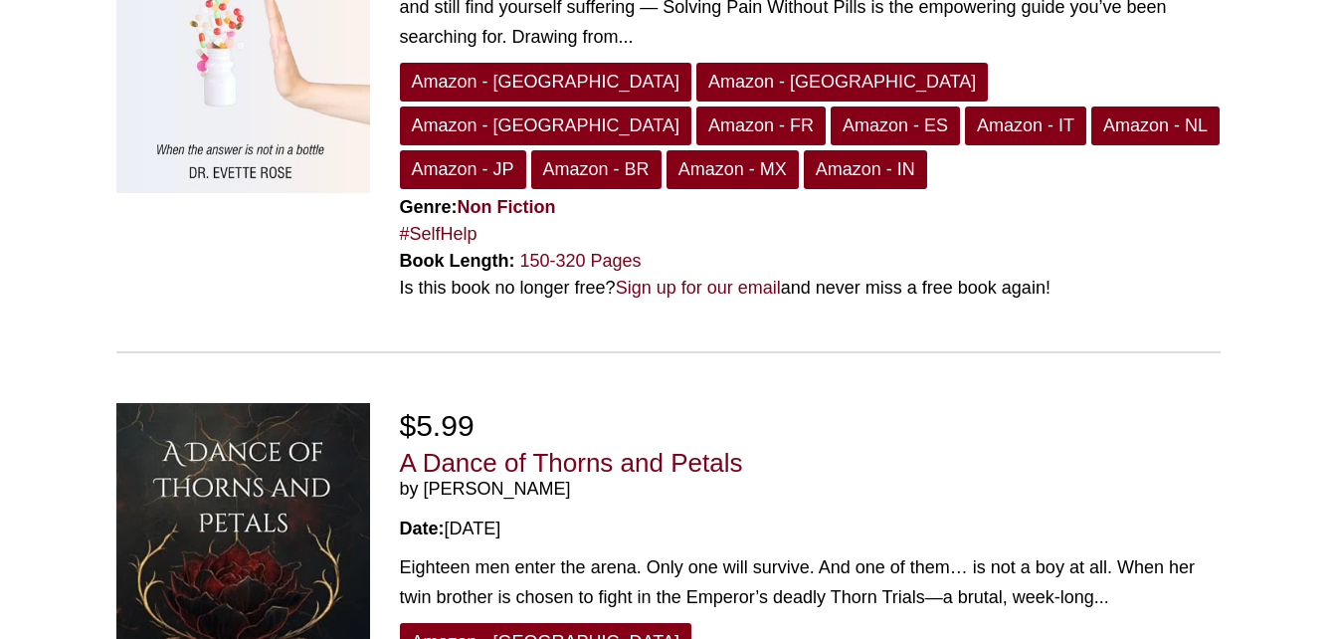
scroll to position [5447, 0]
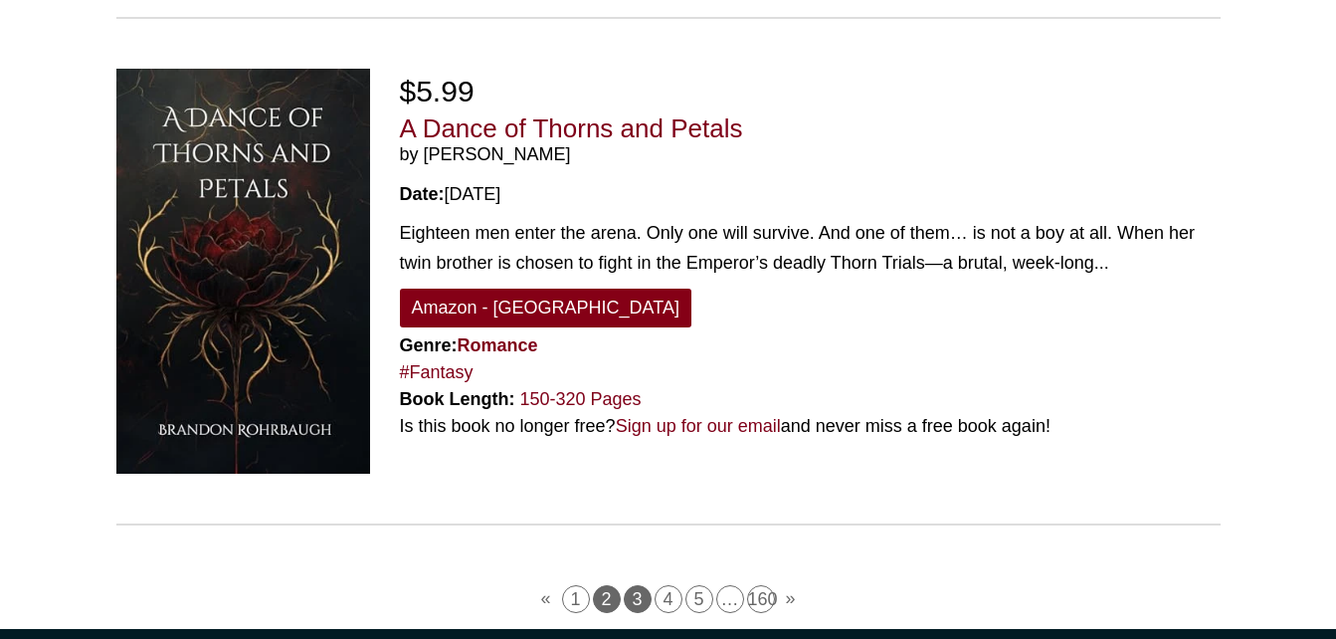
click at [608, 585] on link "2" at bounding box center [607, 599] width 28 height 28
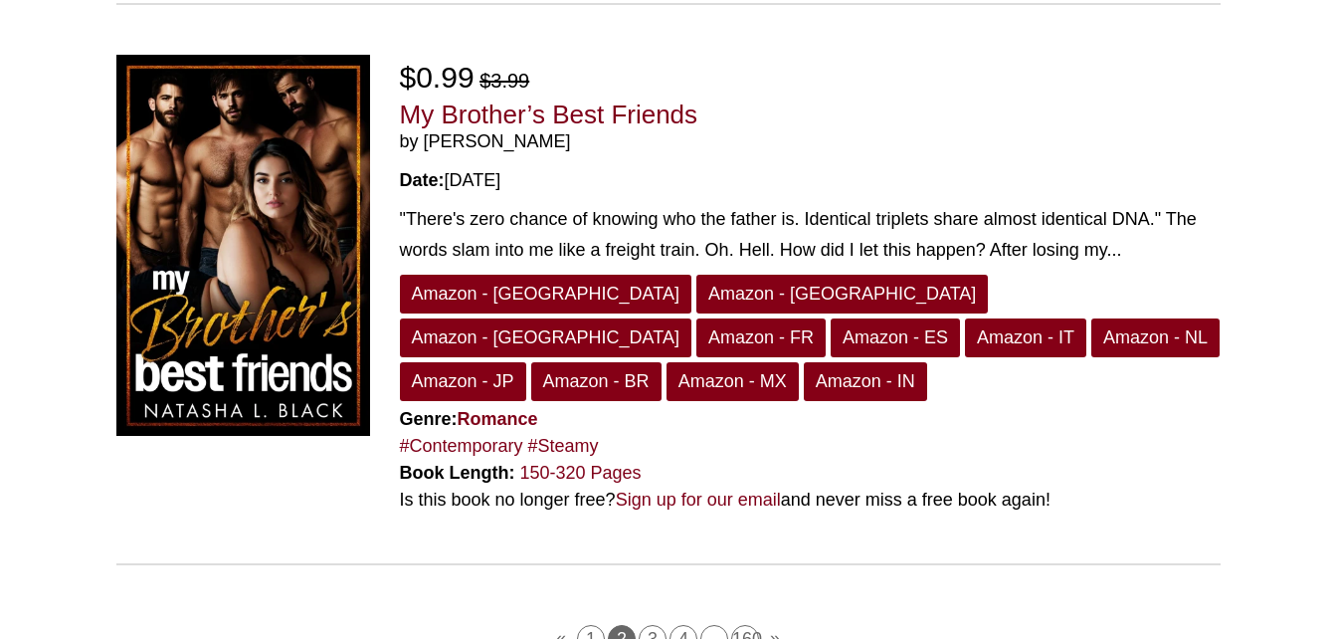
scroll to position [5653, 0]
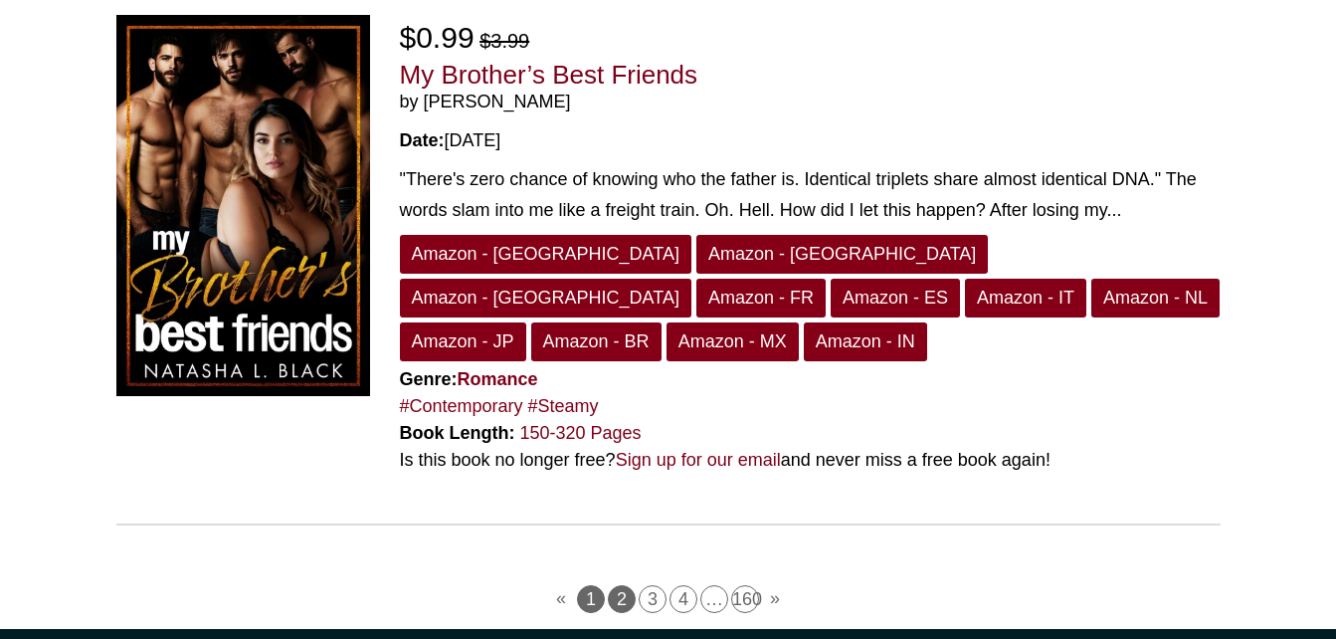
click at [594, 585] on link "1" at bounding box center [591, 599] width 28 height 28
